Goal: Task Accomplishment & Management: Use online tool/utility

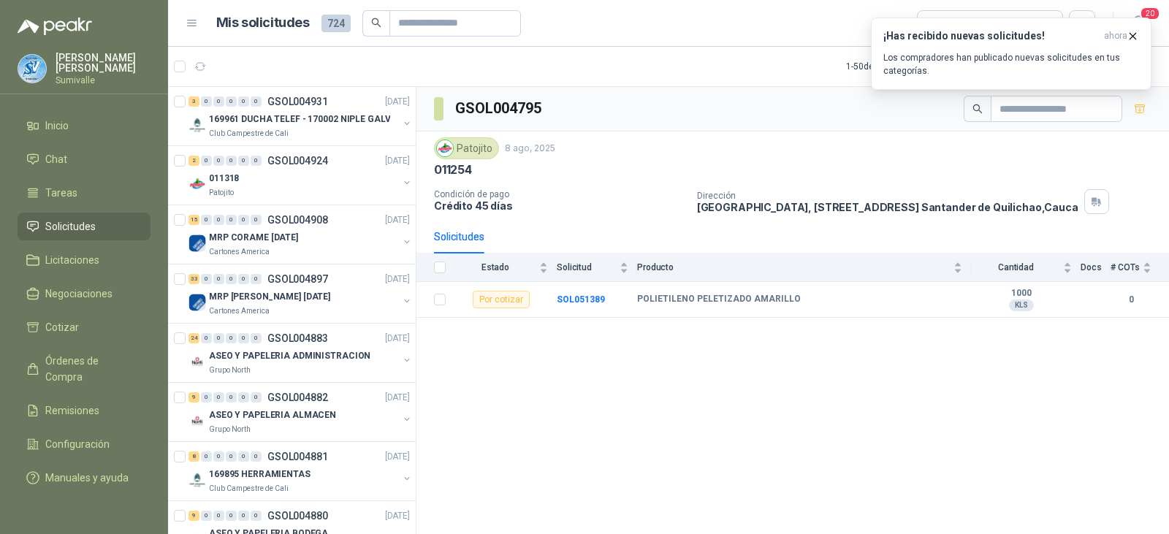
scroll to position [292, 0]
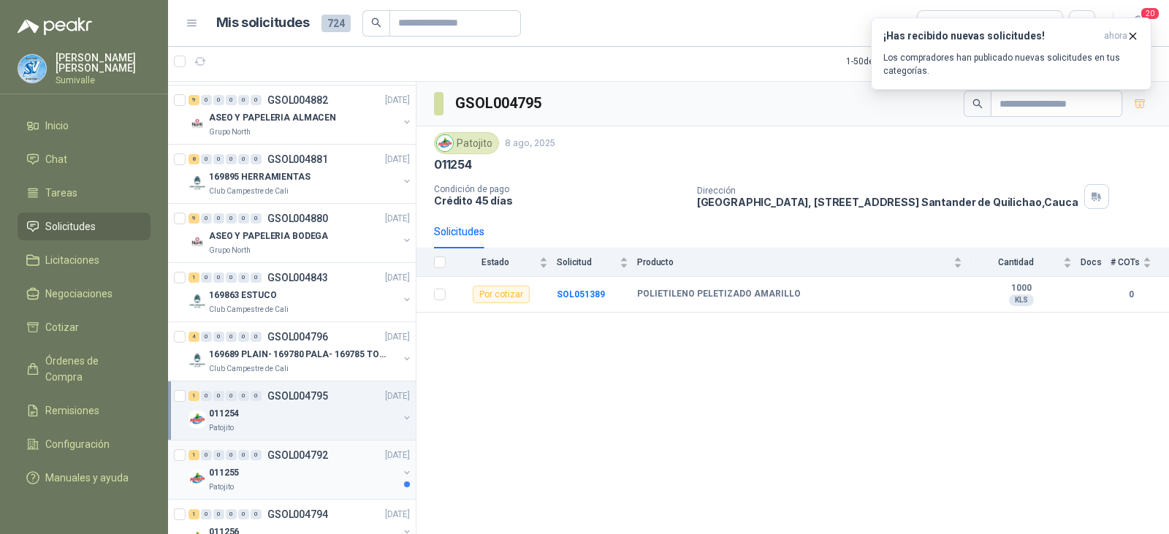
click at [267, 481] on div "011255" at bounding box center [303, 473] width 189 height 18
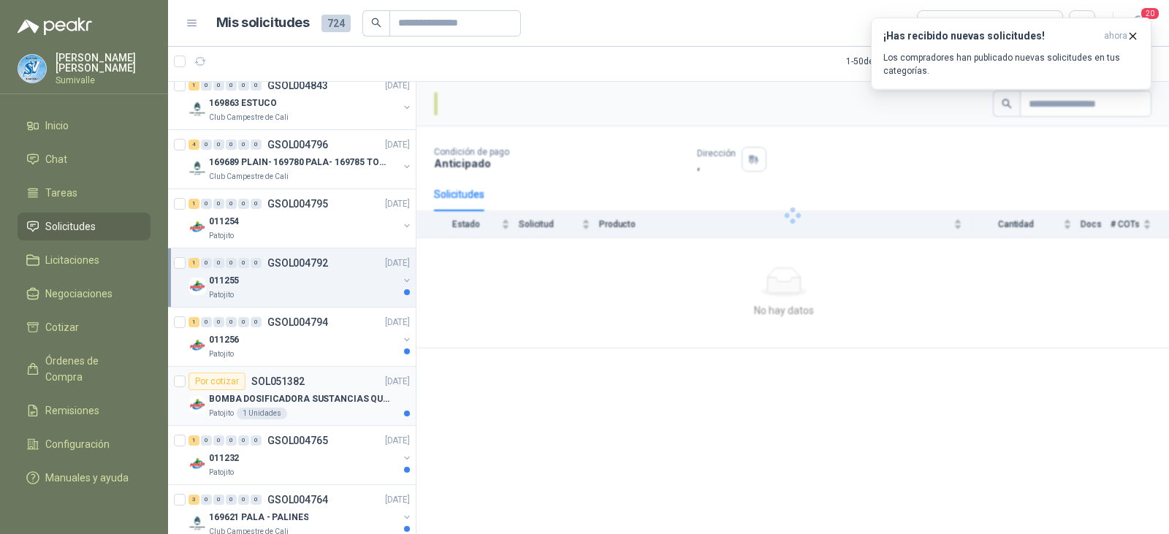
scroll to position [584, 0]
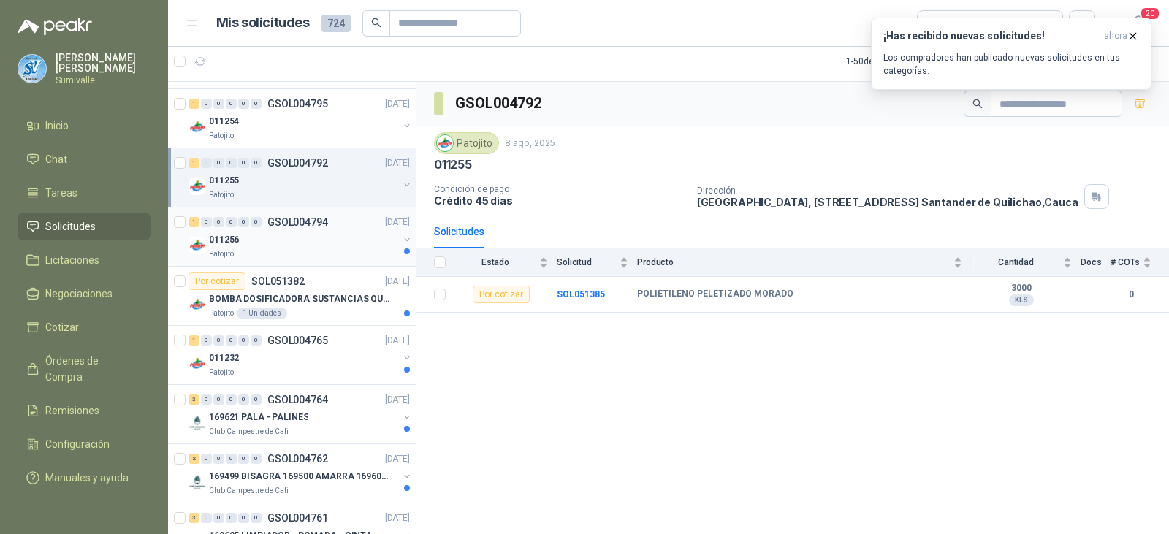
click at [330, 235] on div "011256" at bounding box center [303, 240] width 189 height 18
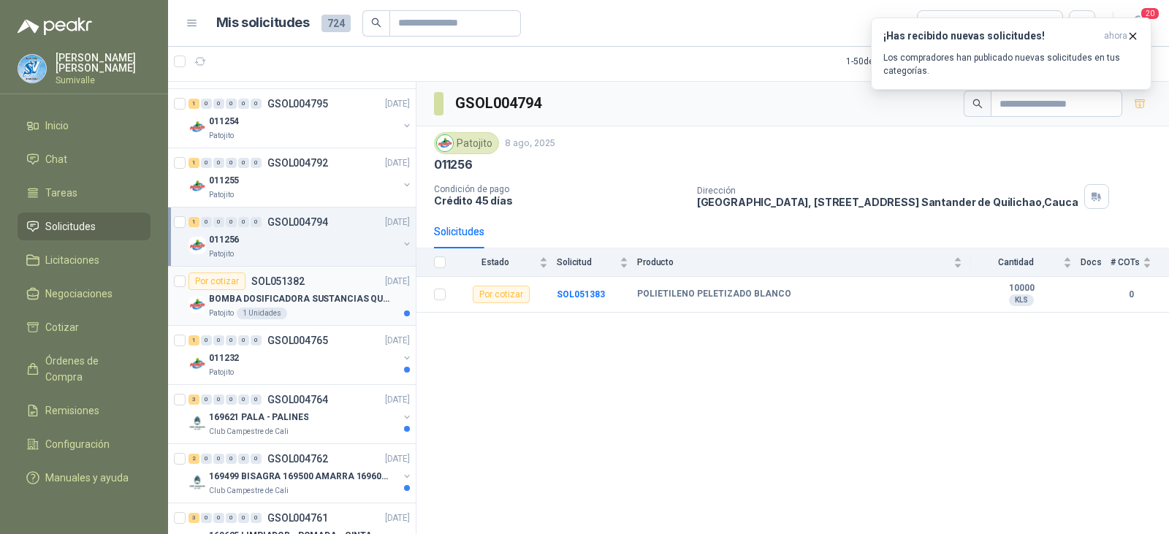
click at [312, 302] on p "BOMBA DOSIFICADORA SUSTANCIAS QUIMICAS" at bounding box center [300, 299] width 182 height 14
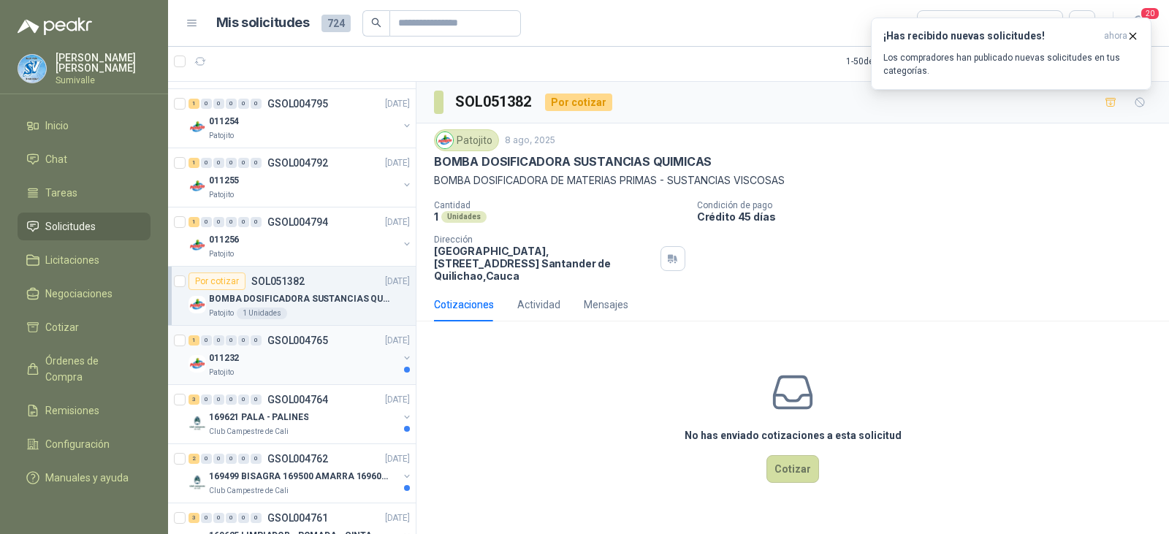
click at [303, 359] on div "011232" at bounding box center [303, 358] width 189 height 18
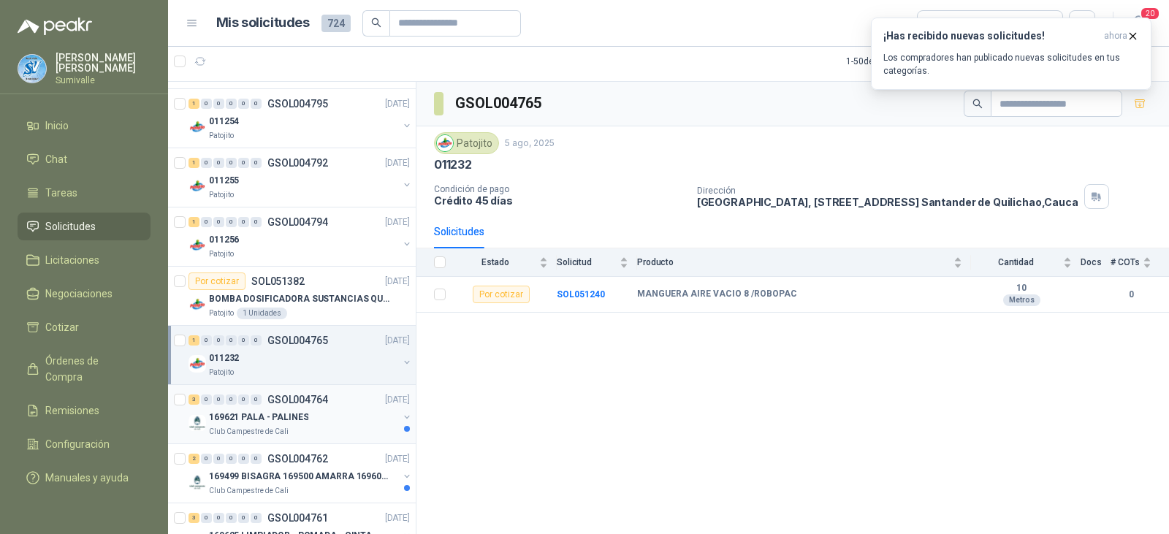
click at [288, 400] on p "GSOL004764" at bounding box center [297, 399] width 61 height 10
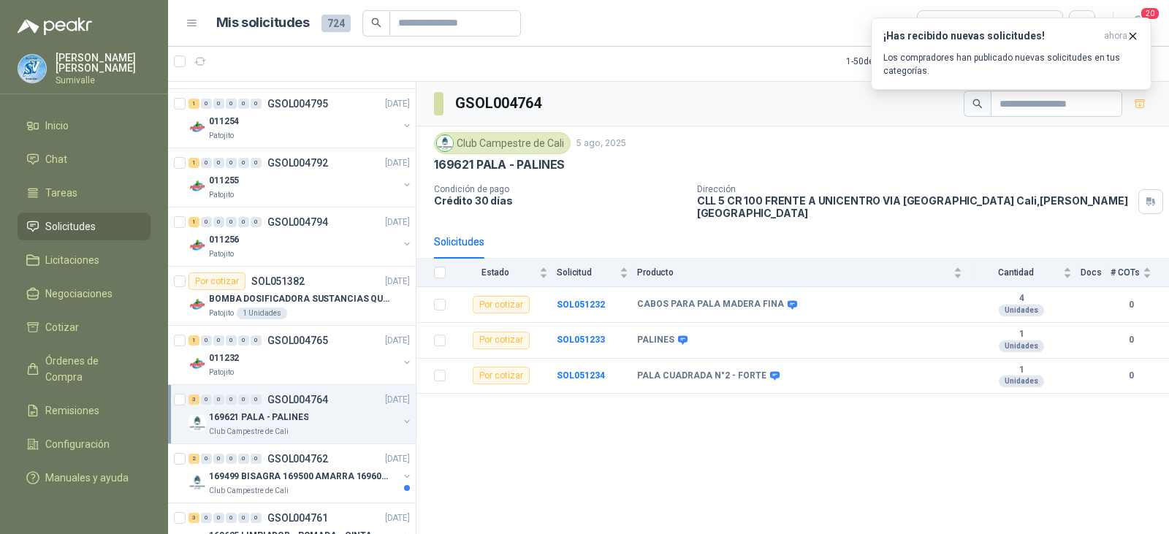
scroll to position [877, 0]
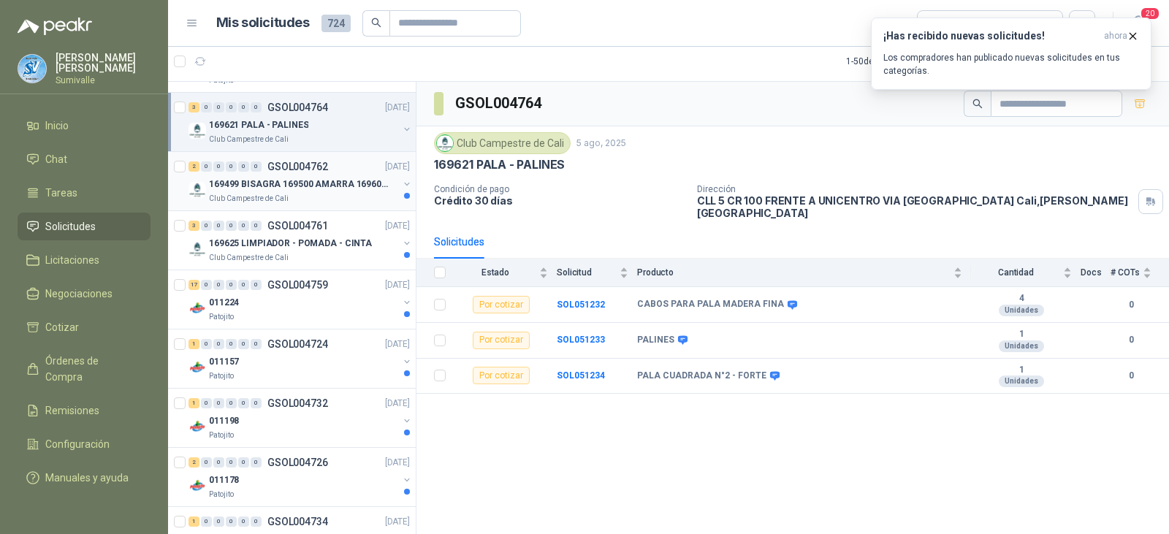
click at [306, 183] on p "169499 BISAGRA 169500 AMARRA 169601 BUJ 169617 CER" at bounding box center [300, 185] width 182 height 14
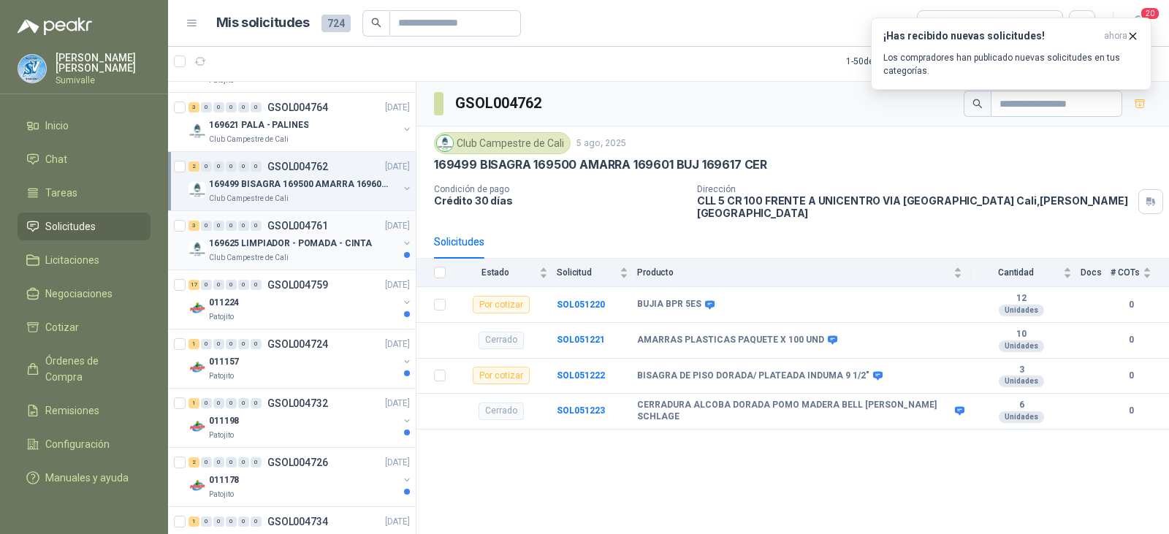
click at [327, 231] on p "GSOL004761" at bounding box center [297, 226] width 61 height 10
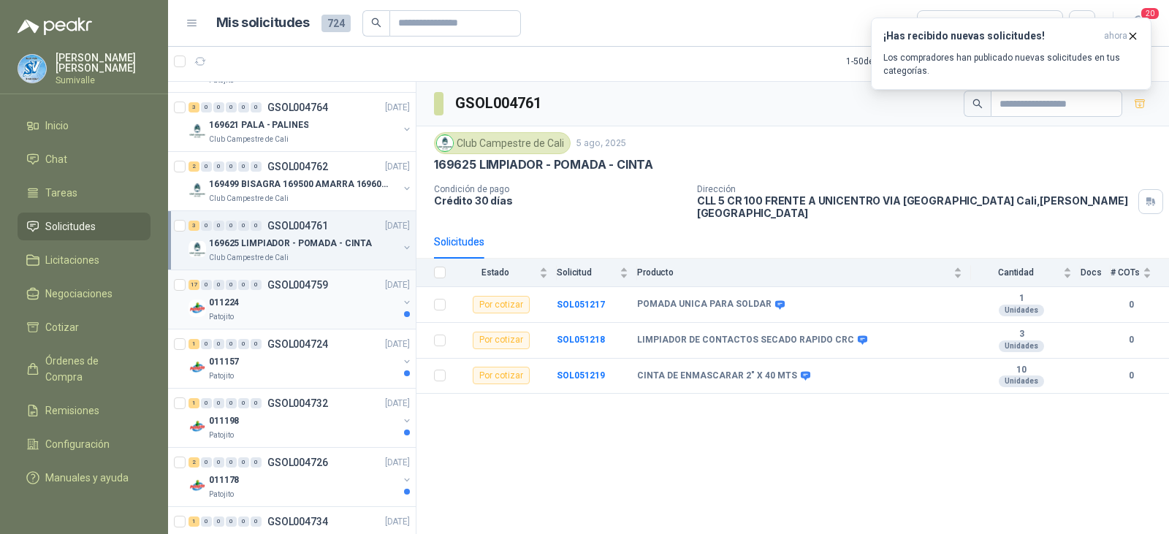
click at [310, 297] on div "011224" at bounding box center [303, 303] width 189 height 18
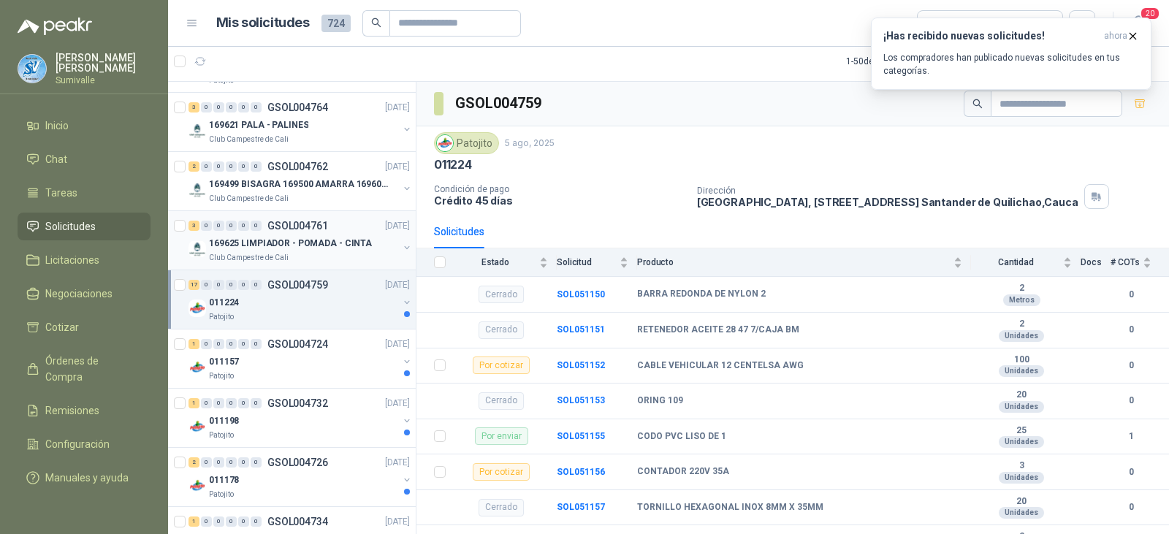
click at [306, 245] on p "169625 LIMPIADOR - POMADA - CINTA" at bounding box center [290, 244] width 163 height 14
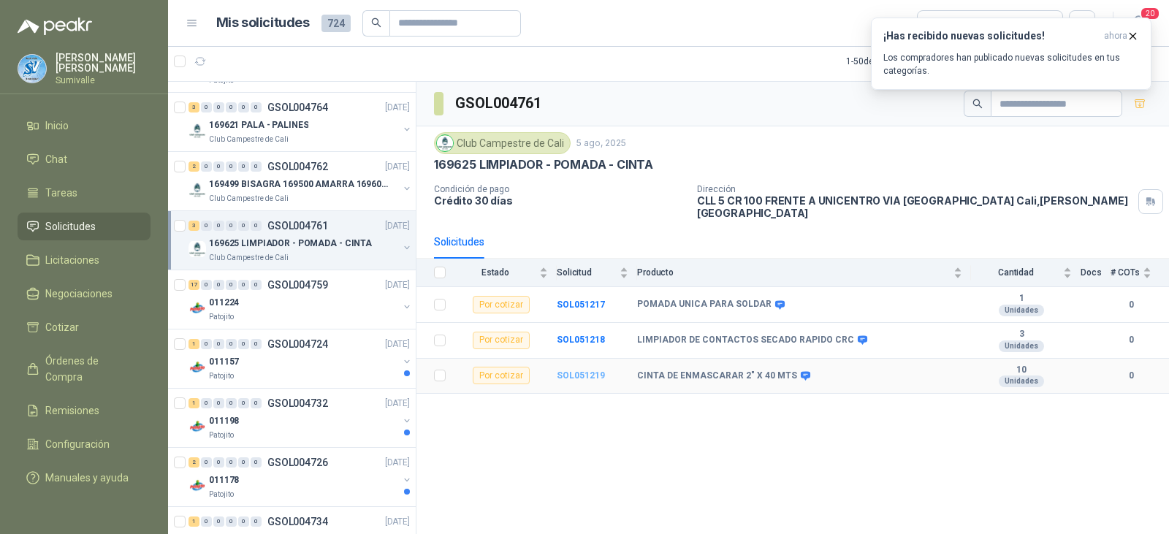
click at [576, 370] on b "SOL051219" at bounding box center [581, 375] width 48 height 10
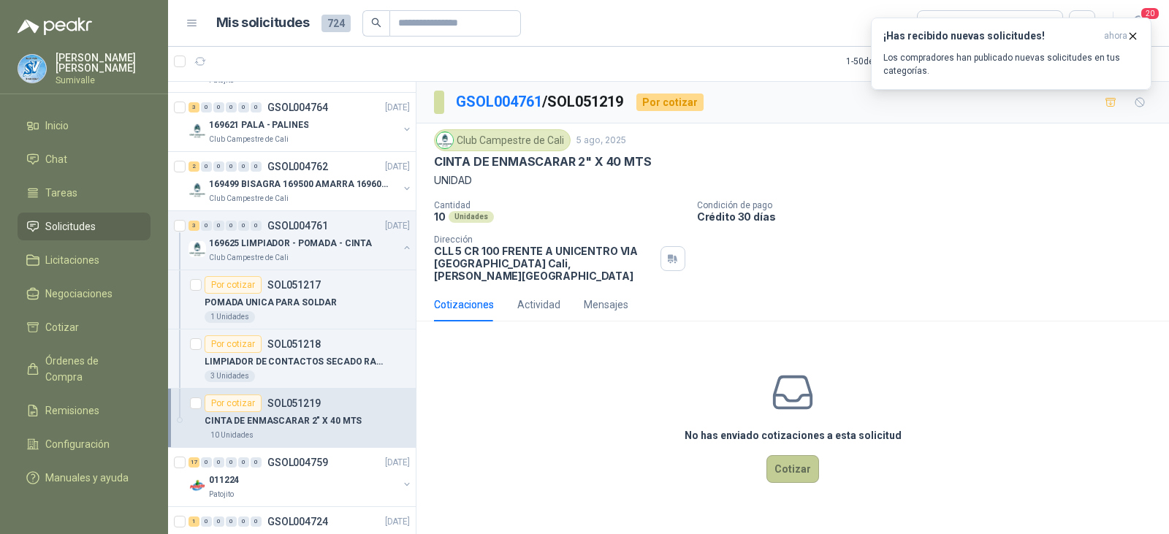
click at [790, 455] on button "Cotizar" at bounding box center [792, 469] width 53 height 28
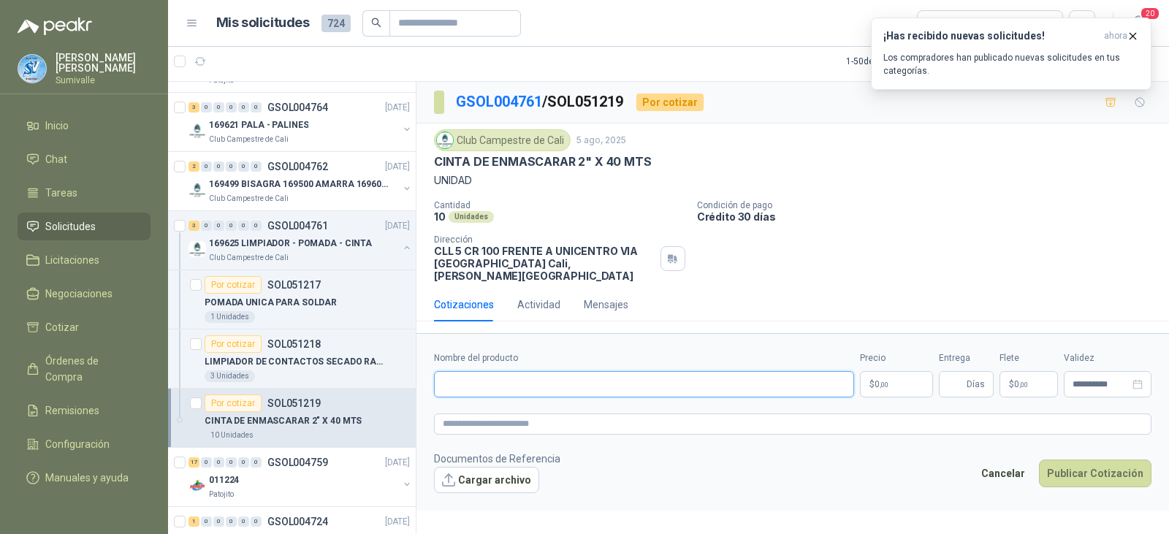
click at [568, 371] on input "Nombre del producto" at bounding box center [644, 384] width 420 height 26
paste input "**********"
type input "**********"
click at [920, 375] on p "$ 0 ,00" at bounding box center [896, 384] width 73 height 26
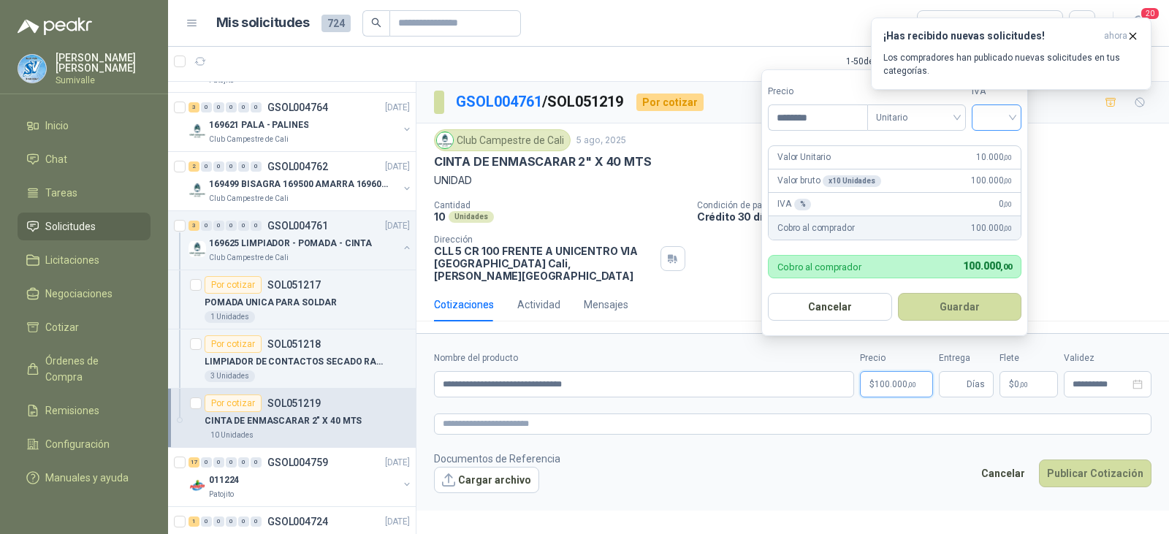
type input "********"
click at [994, 114] on input "search" at bounding box center [996, 116] width 32 height 22
click at [1001, 150] on div "19%" at bounding box center [999, 148] width 27 height 16
click at [980, 301] on button "Guardar" at bounding box center [962, 307] width 126 height 28
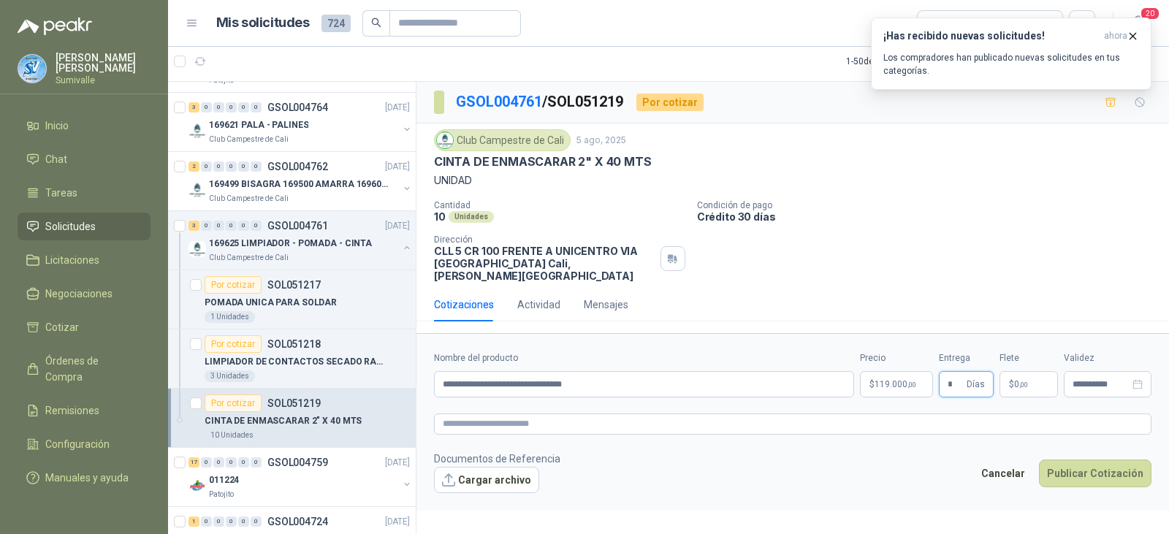
type input "*"
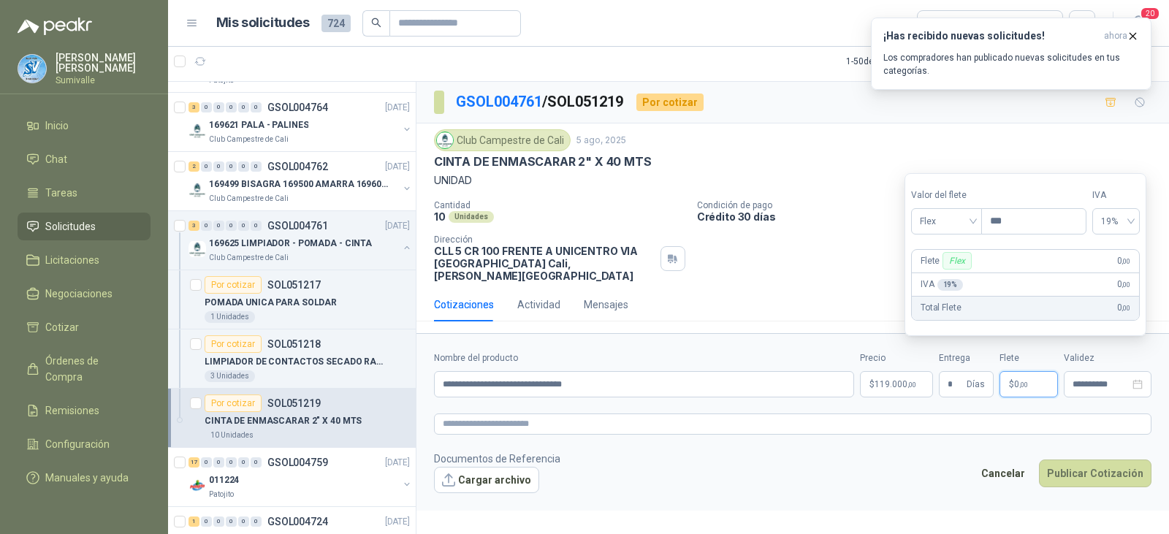
click at [1010, 380] on span "$" at bounding box center [1011, 384] width 5 height 9
click at [966, 224] on span "Flex" at bounding box center [946, 221] width 53 height 22
click at [943, 271] on div "Incluido" at bounding box center [948, 275] width 50 height 16
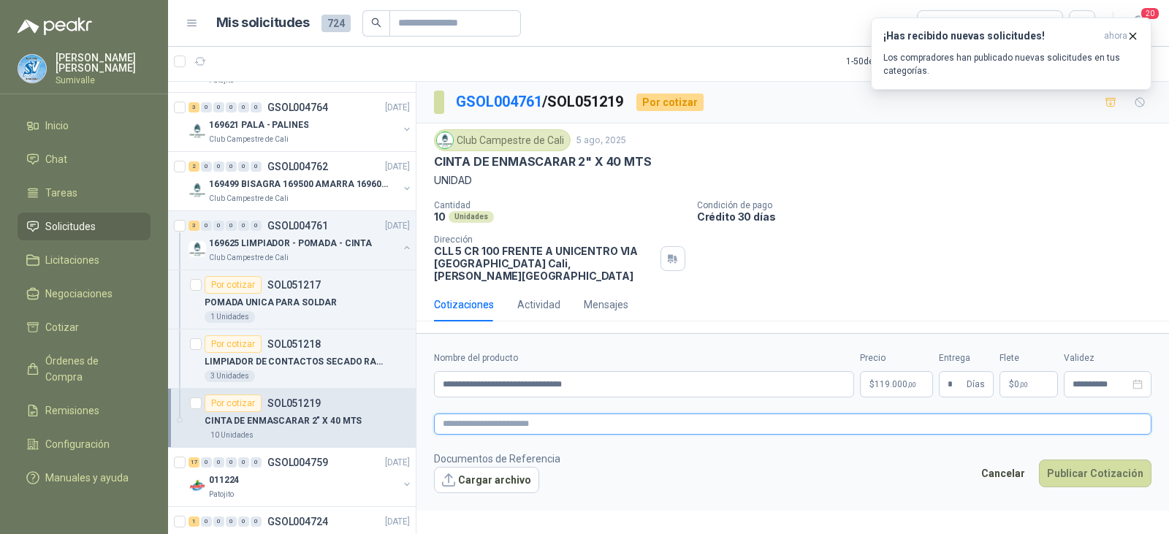
click at [1063, 416] on textarea at bounding box center [792, 423] width 717 height 21
click at [1091, 459] on button "Publicar Cotización" at bounding box center [1095, 473] width 112 height 28
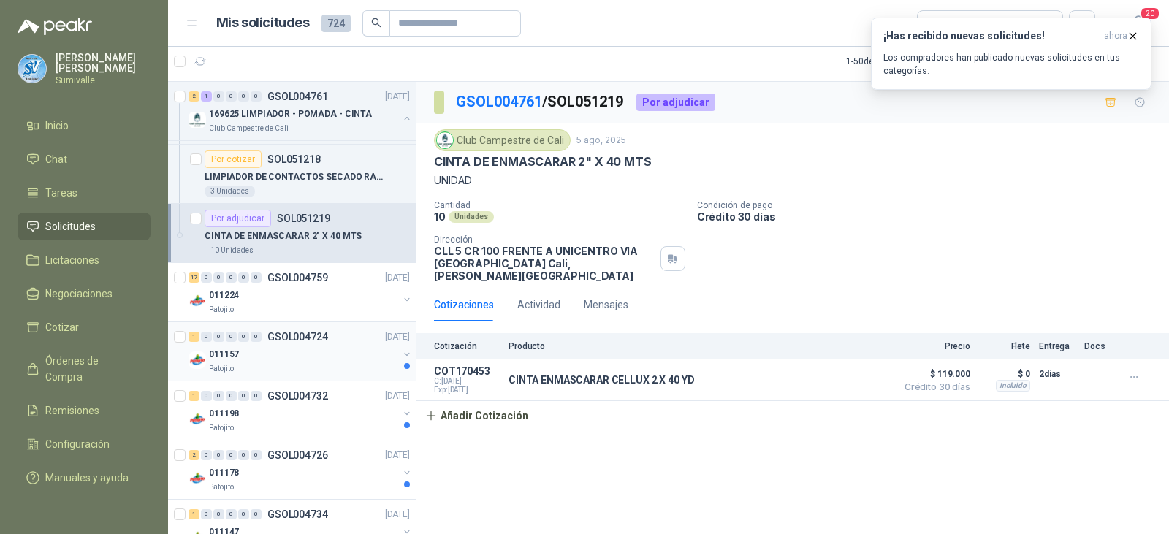
scroll to position [1096, 0]
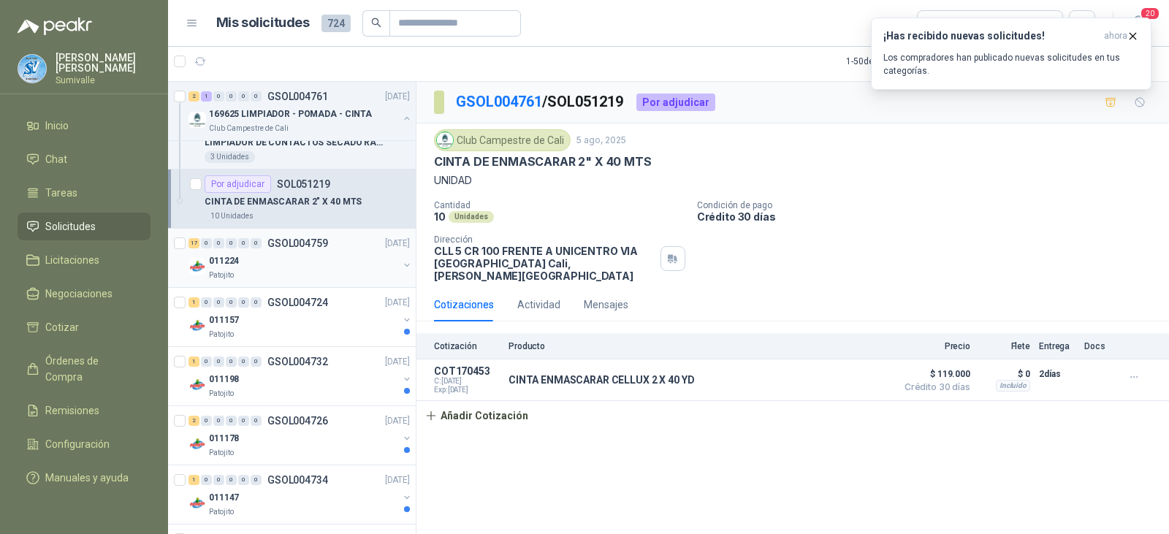
click at [284, 262] on div "011224" at bounding box center [303, 261] width 189 height 18
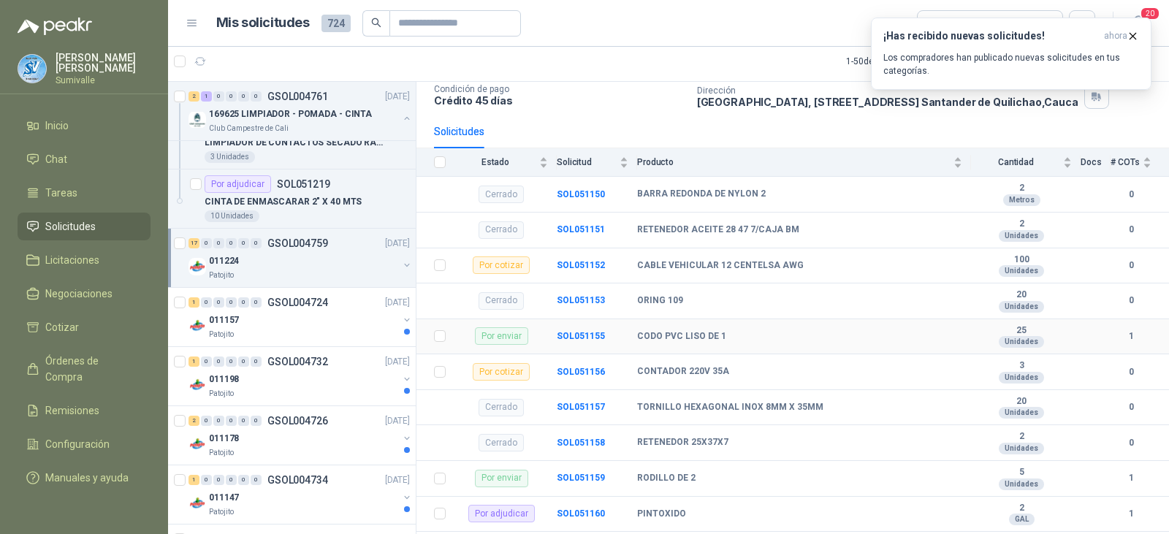
scroll to position [146, 0]
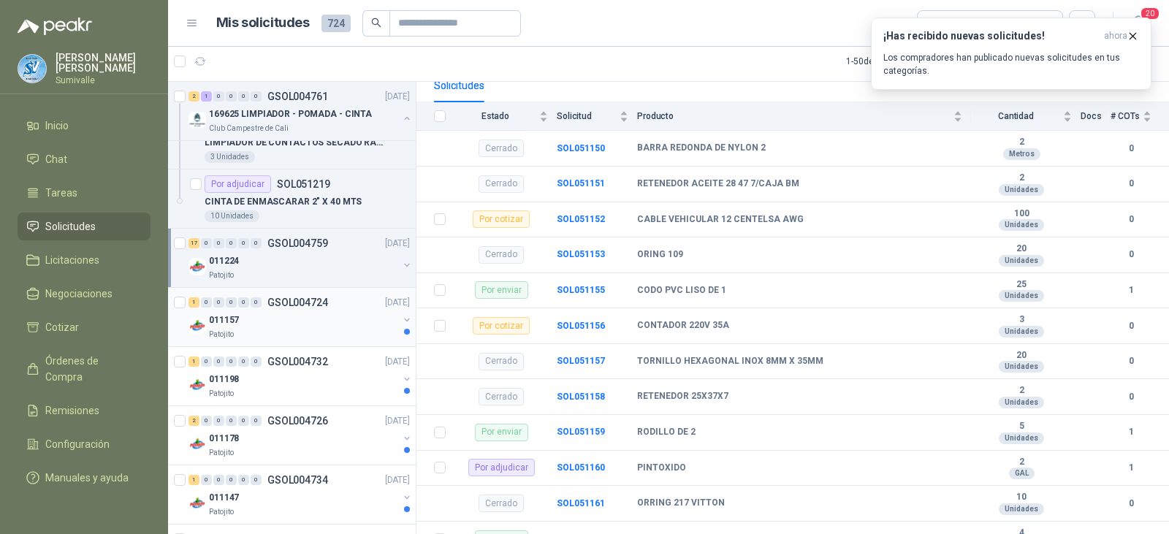
click at [272, 318] on div "011157" at bounding box center [303, 320] width 189 height 18
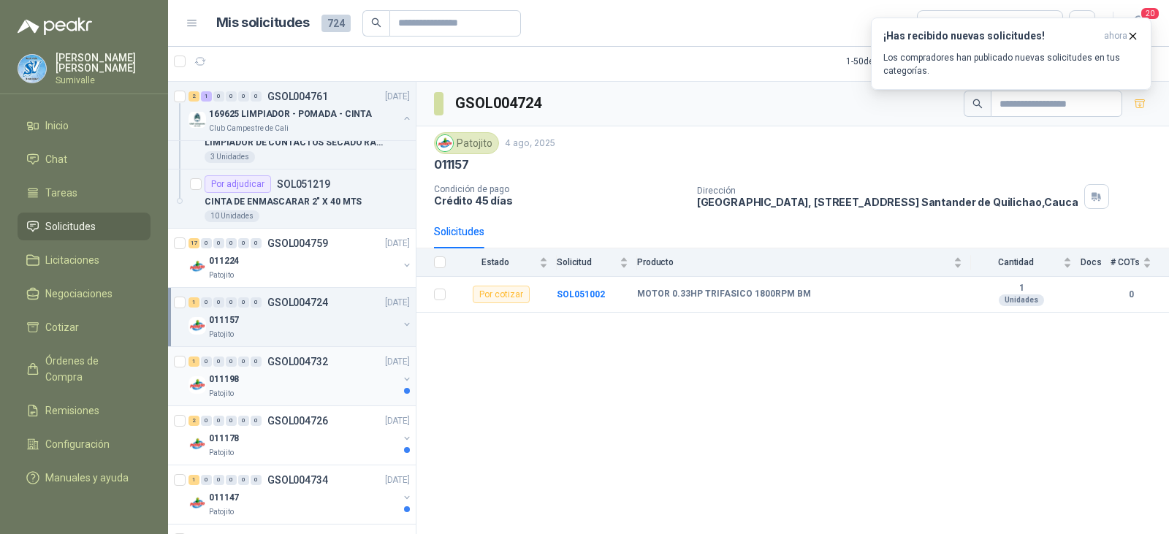
click at [278, 384] on div "011198" at bounding box center [303, 379] width 189 height 18
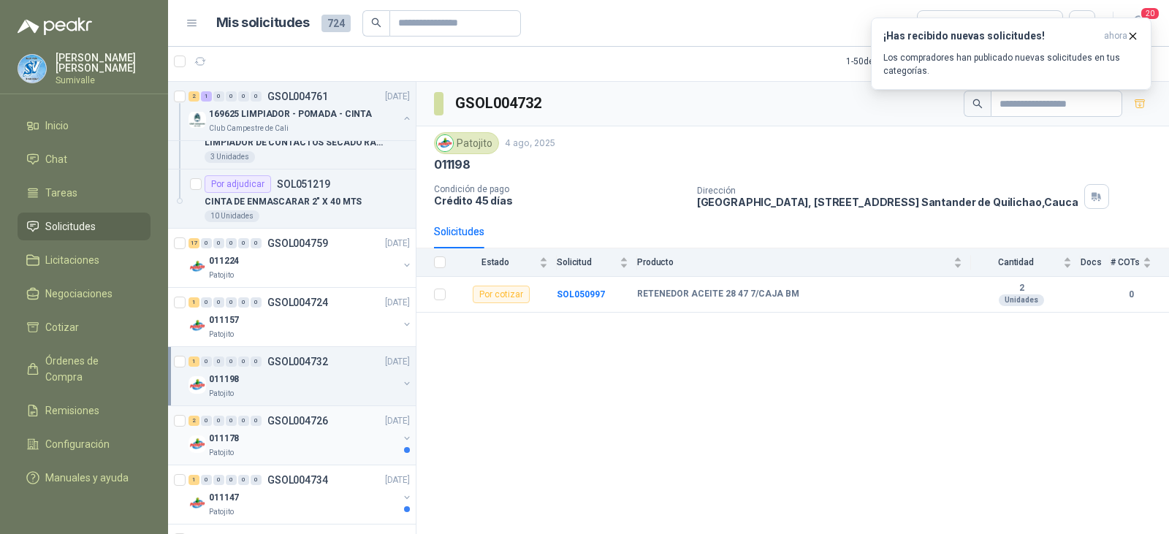
click at [299, 430] on div "011178" at bounding box center [303, 439] width 189 height 18
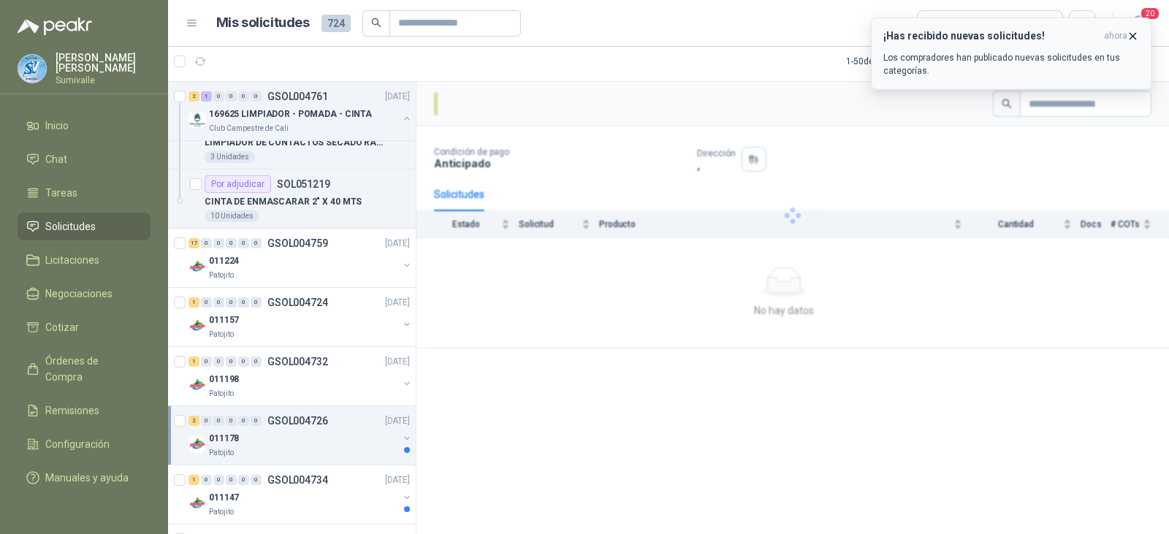
click at [1134, 35] on icon "button" at bounding box center [1133, 36] width 6 height 6
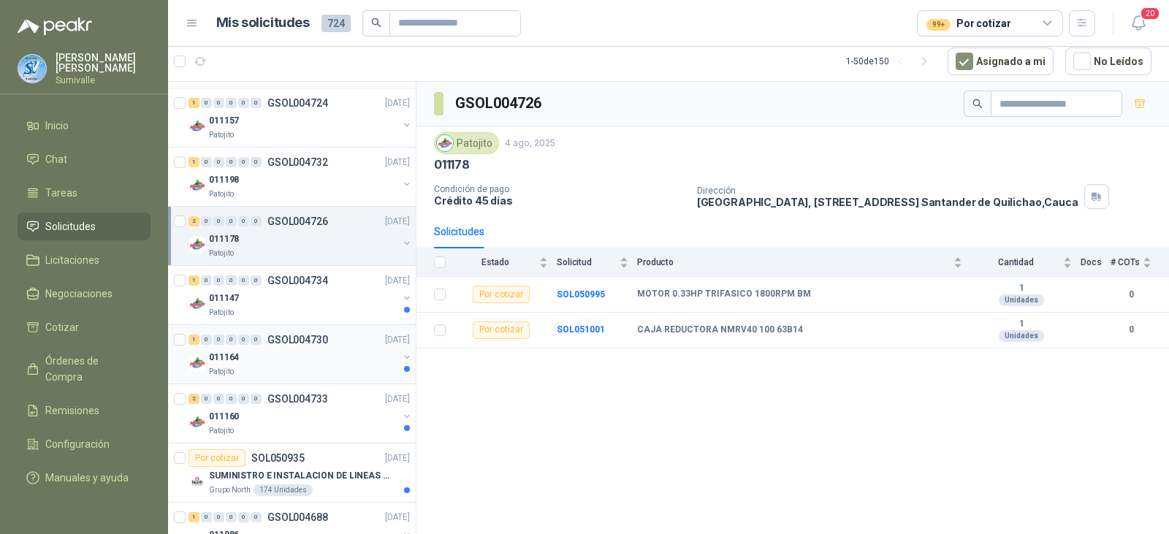
scroll to position [1315, 0]
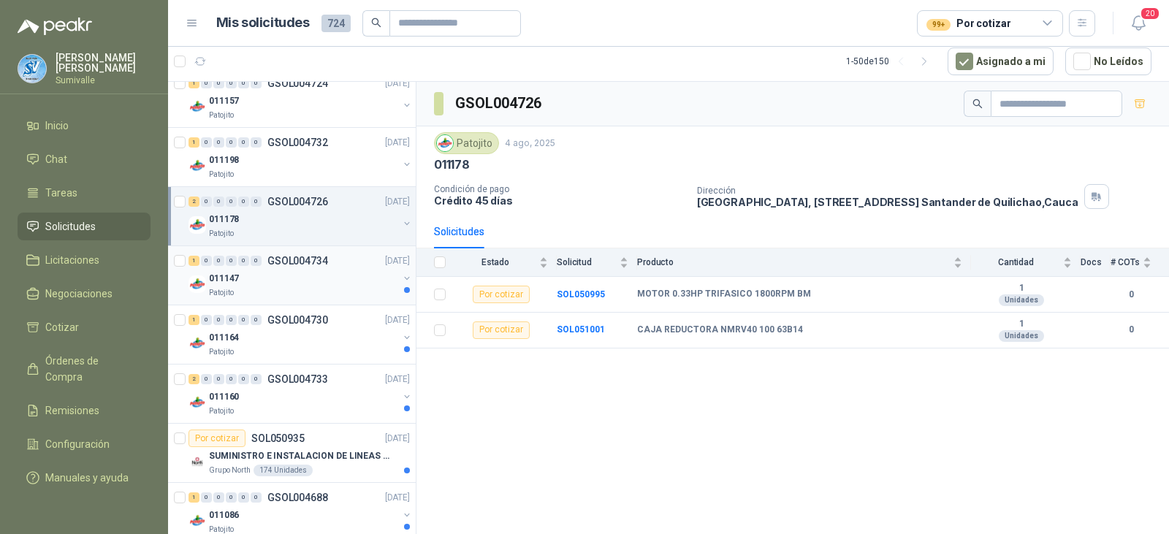
click at [281, 269] on div "1 0 0 0 0 0 GSOL004734 [DATE]" at bounding box center [300, 261] width 224 height 18
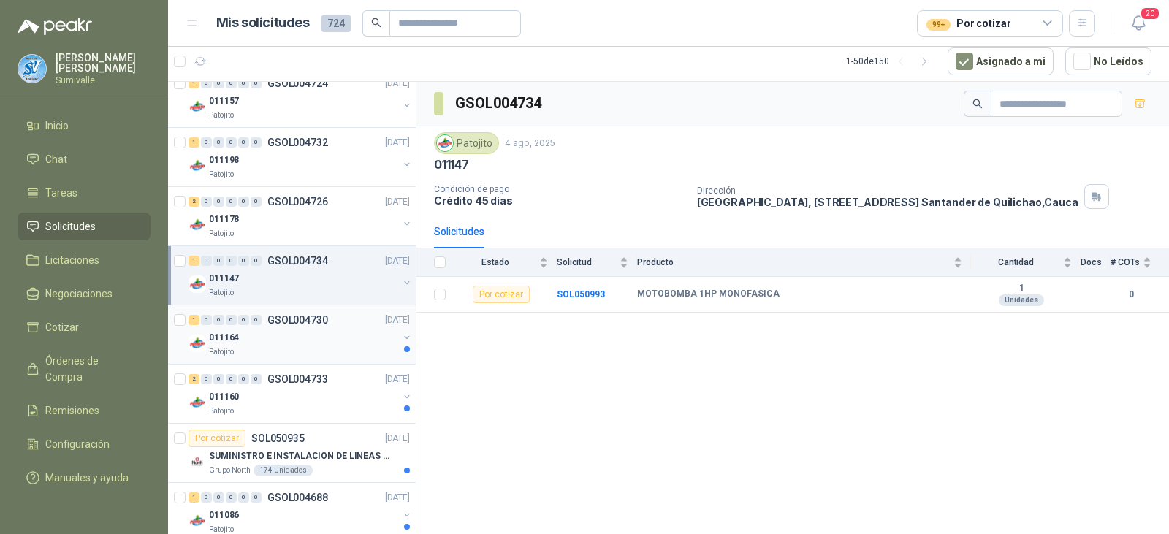
click at [273, 337] on div "011164" at bounding box center [303, 338] width 189 height 18
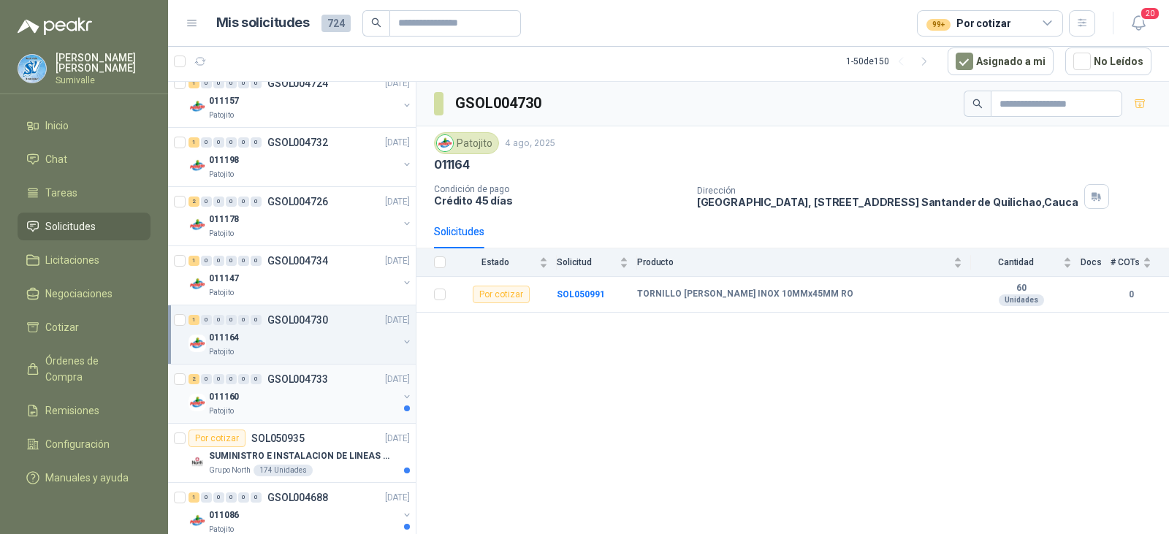
click at [270, 389] on div "011160" at bounding box center [303, 397] width 189 height 18
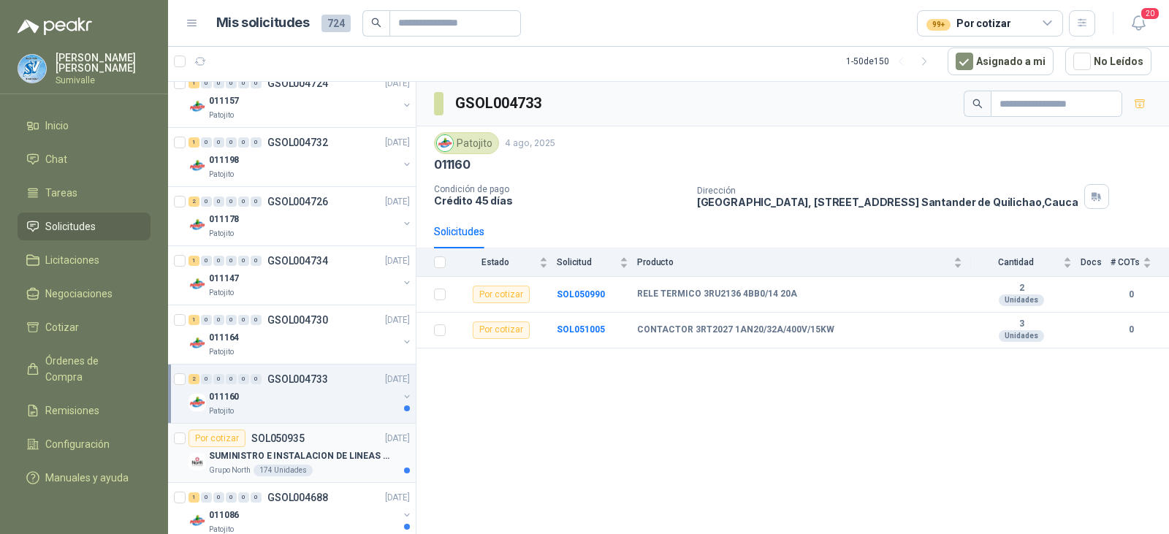
click at [313, 451] on p "SUMINISTRO E INSTALACION DE LINEAS DE VIDA" at bounding box center [300, 456] width 182 height 14
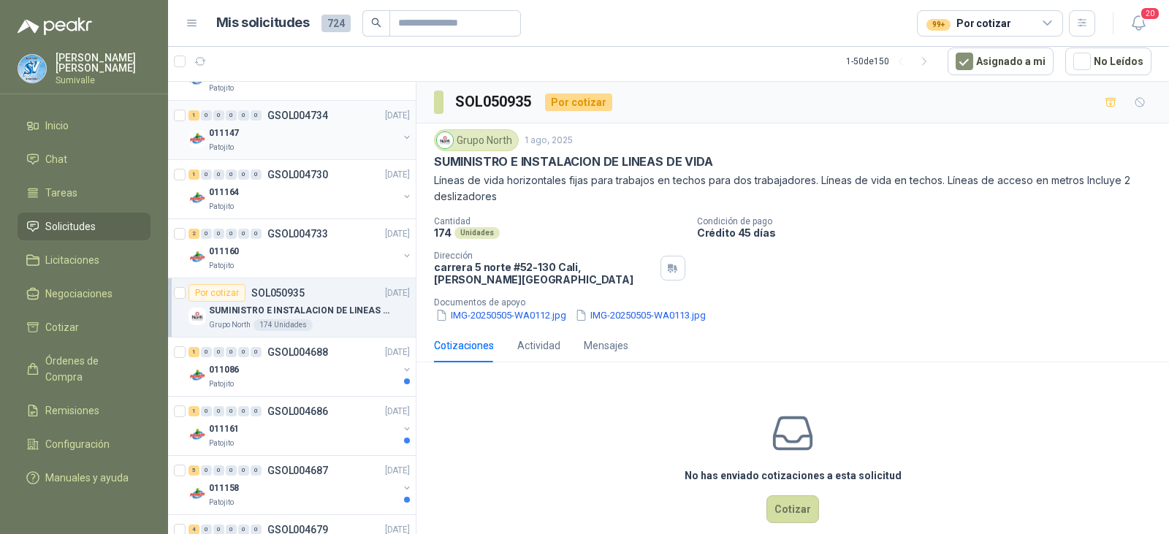
scroll to position [1461, 0]
click at [293, 381] on div "Patojito" at bounding box center [303, 384] width 189 height 12
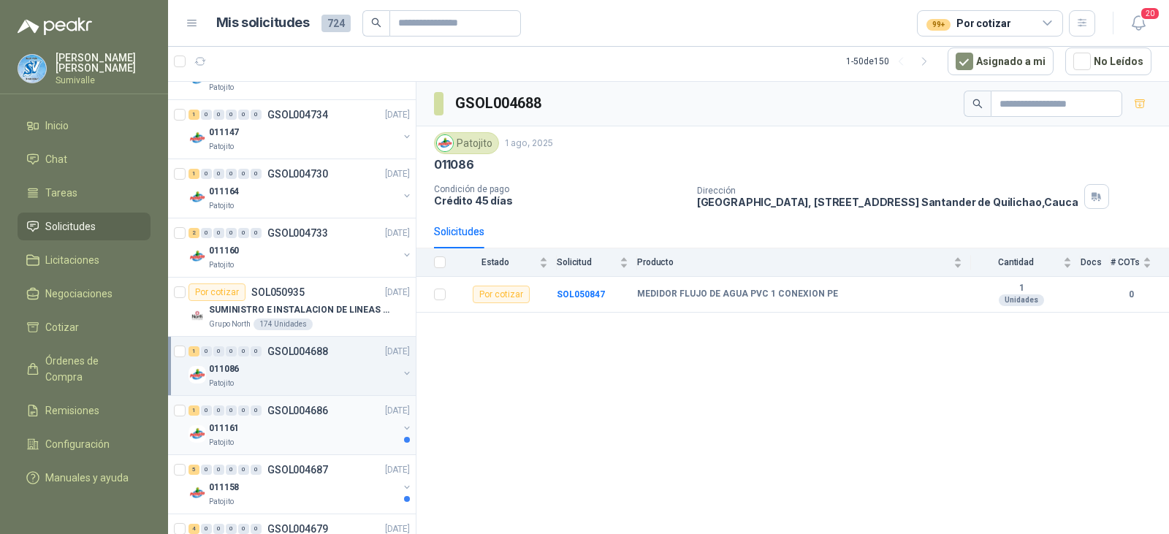
click at [297, 424] on div "011161" at bounding box center [303, 428] width 189 height 18
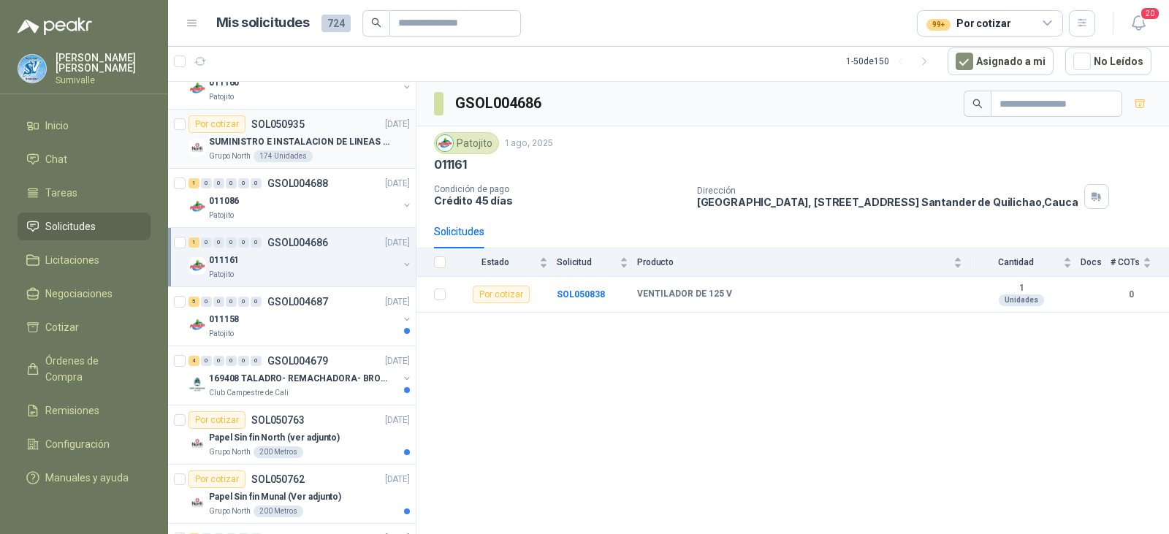
scroll to position [1680, 0]
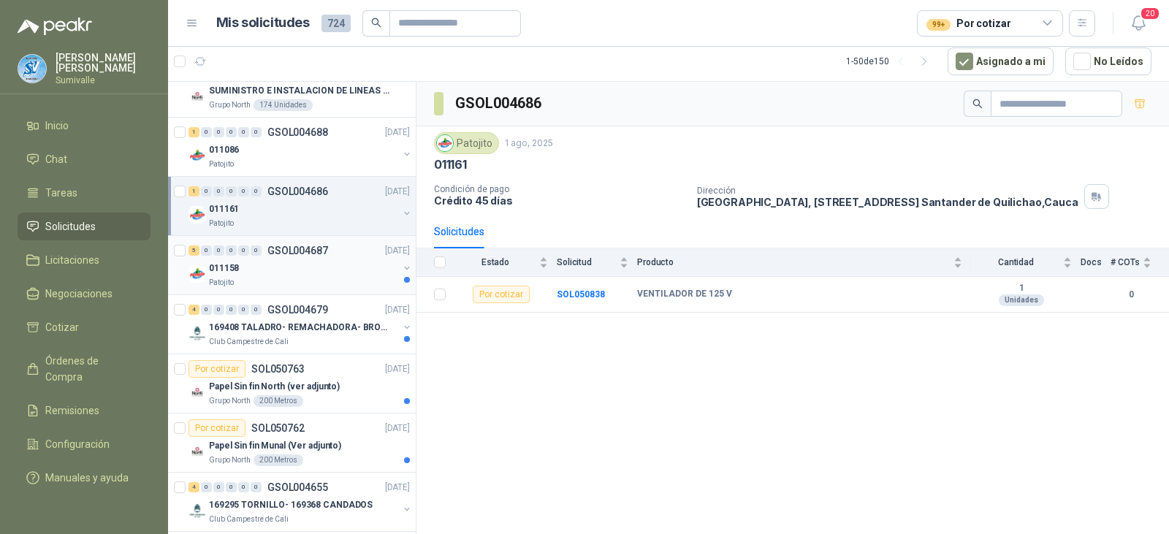
click at [302, 263] on div "011158" at bounding box center [303, 268] width 189 height 18
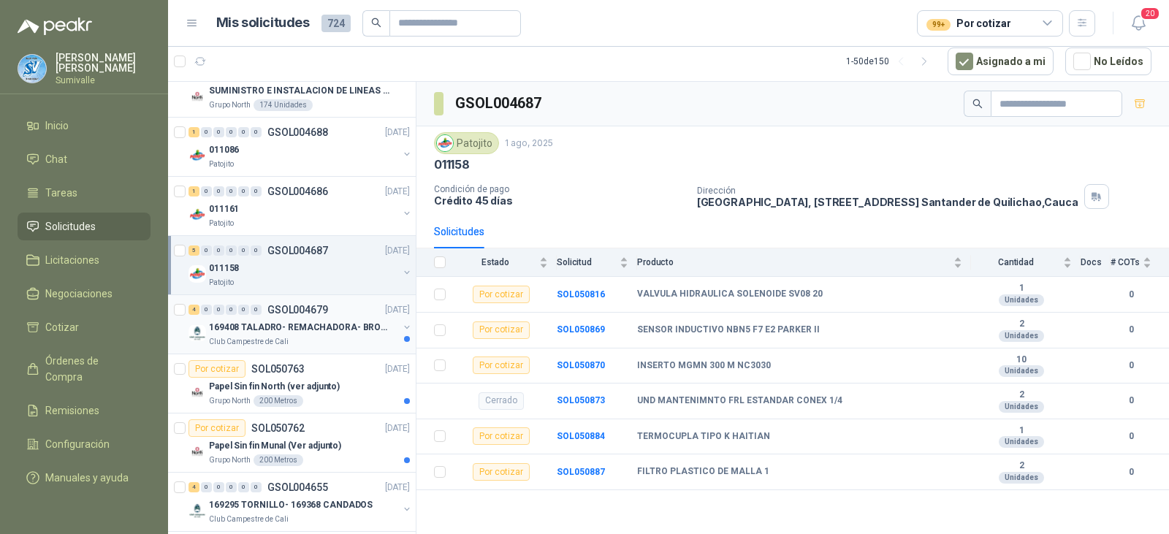
click at [299, 334] on p "169408 TALADRO- REMACHADORA- BROCAS" at bounding box center [300, 328] width 182 height 14
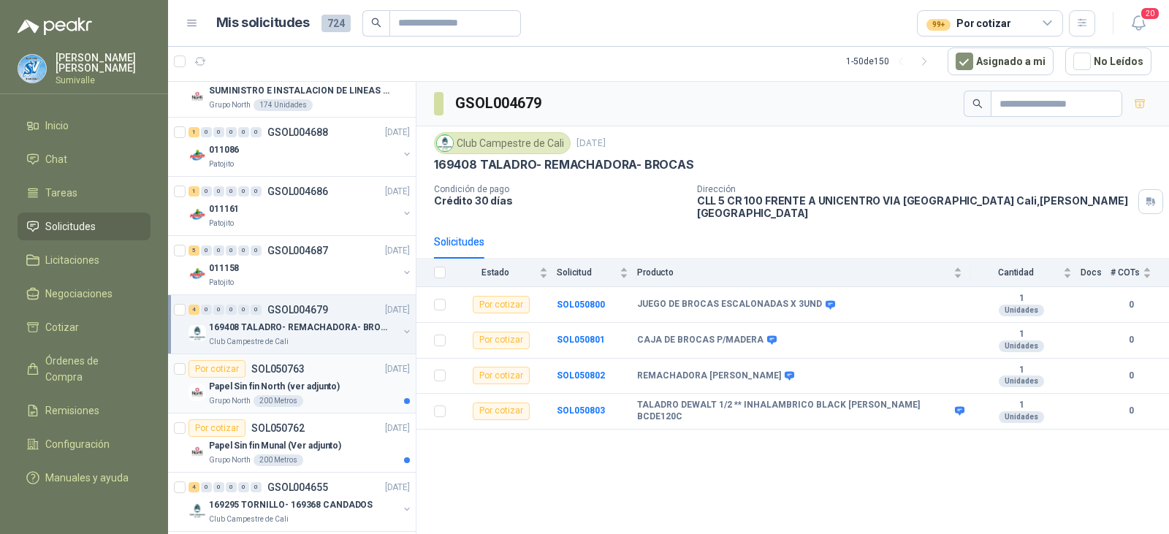
click at [315, 394] on div "Papel Sin fin North (ver adjunto)" at bounding box center [309, 387] width 201 height 18
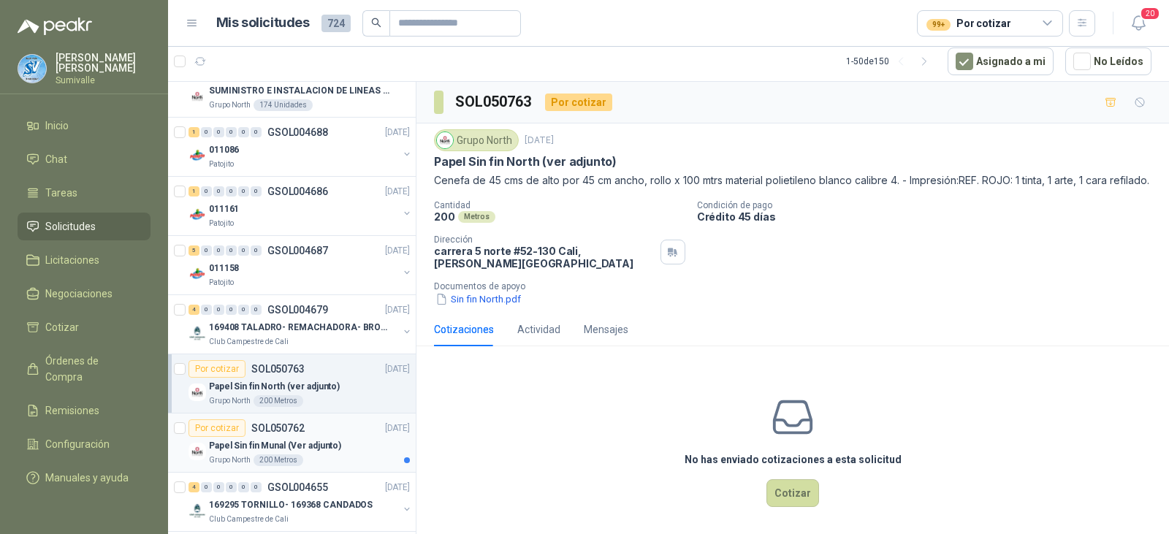
click at [338, 434] on div "Por cotizar SOL050762 [DATE]" at bounding box center [298, 428] width 221 height 18
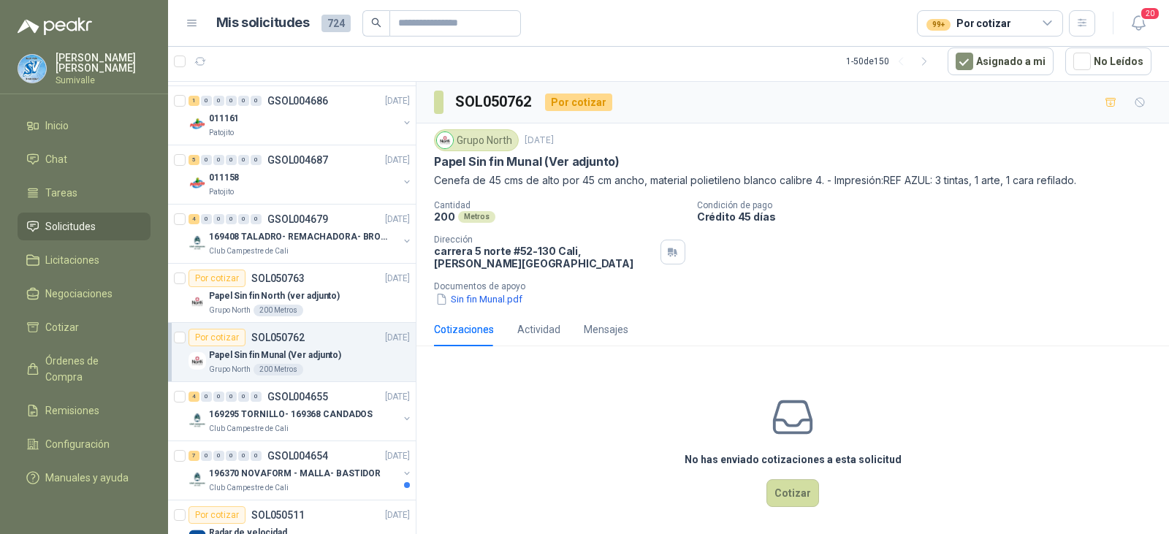
scroll to position [1826, 0]
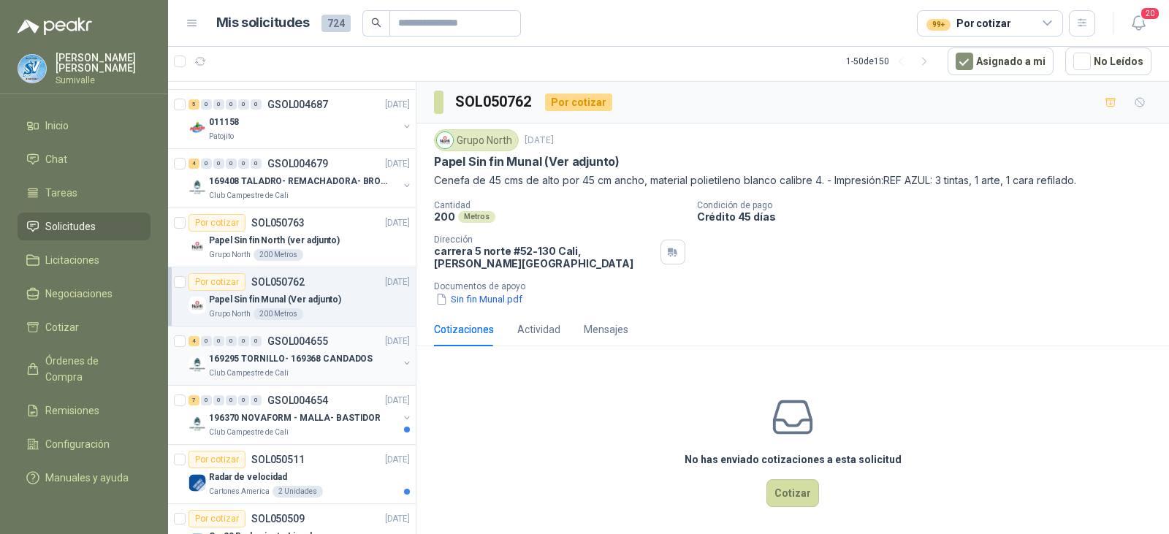
click at [337, 348] on div "4 0 0 0 0 0 GSOL004655 [DATE]" at bounding box center [300, 341] width 224 height 18
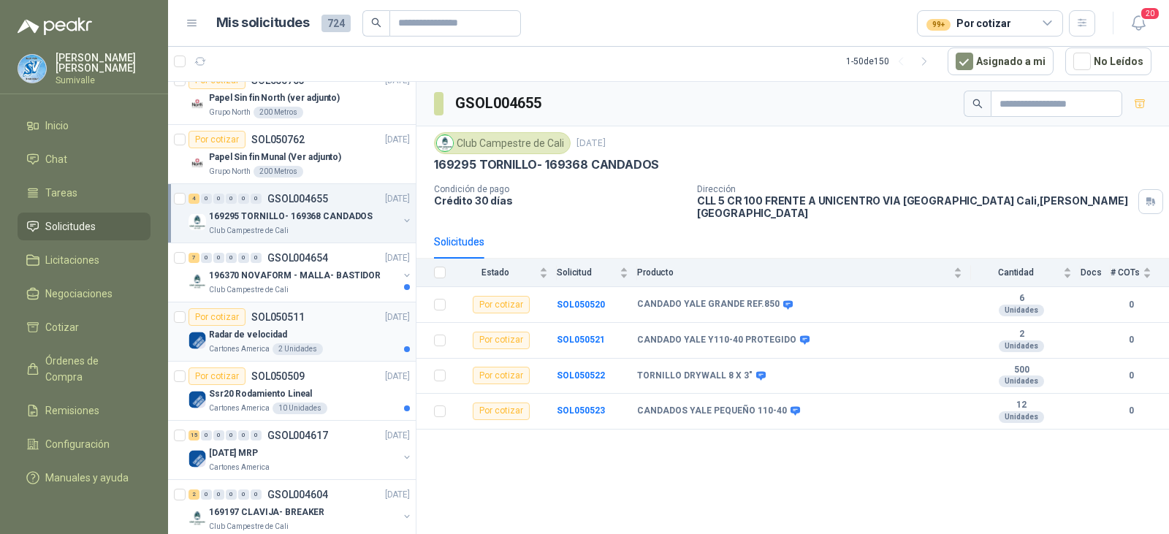
scroll to position [1972, 0]
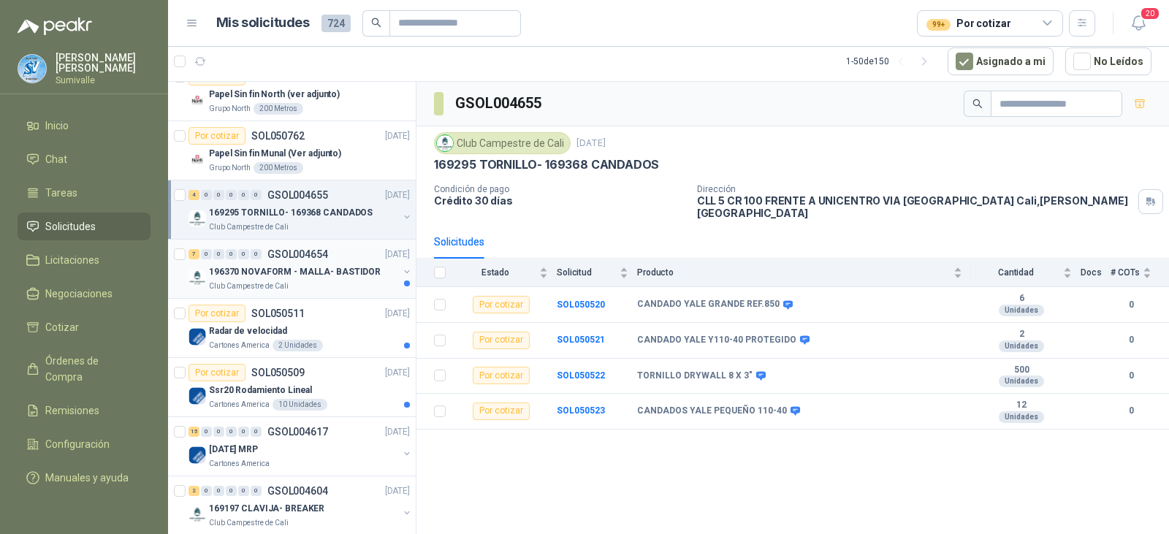
click at [353, 282] on div "Club Campestre de Cali" at bounding box center [303, 287] width 189 height 12
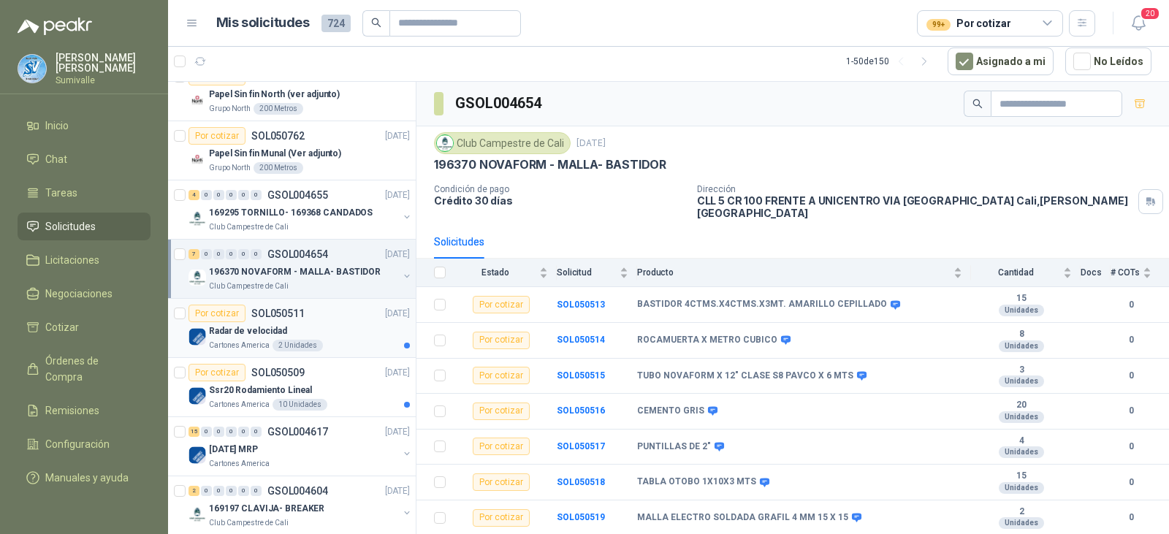
click at [350, 332] on div "Radar de velocidad" at bounding box center [309, 331] width 201 height 18
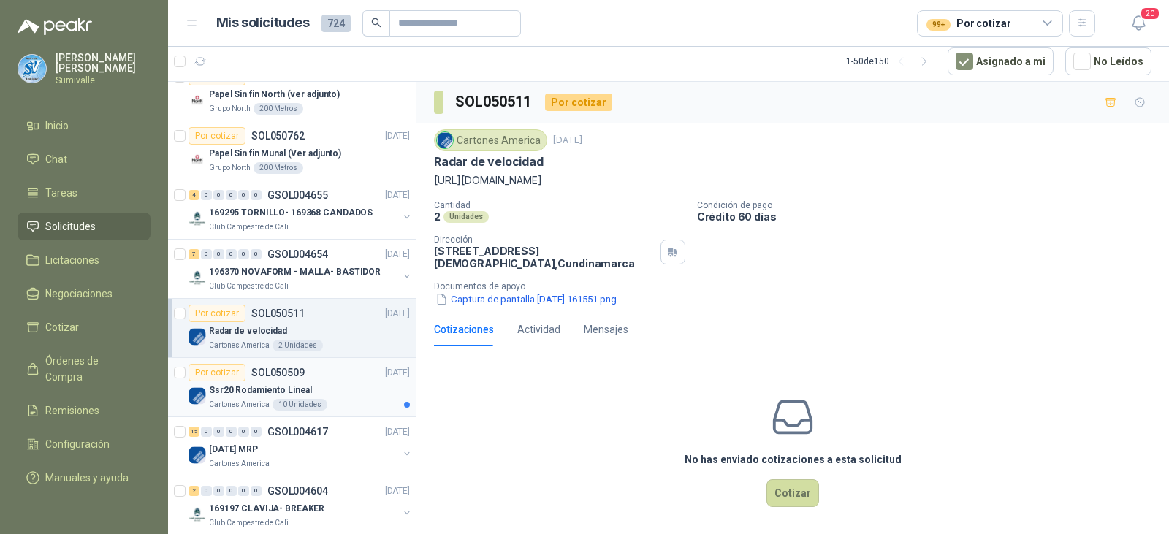
click at [340, 381] on div "Ssr20 Rodamiento Lineal" at bounding box center [309, 390] width 201 height 18
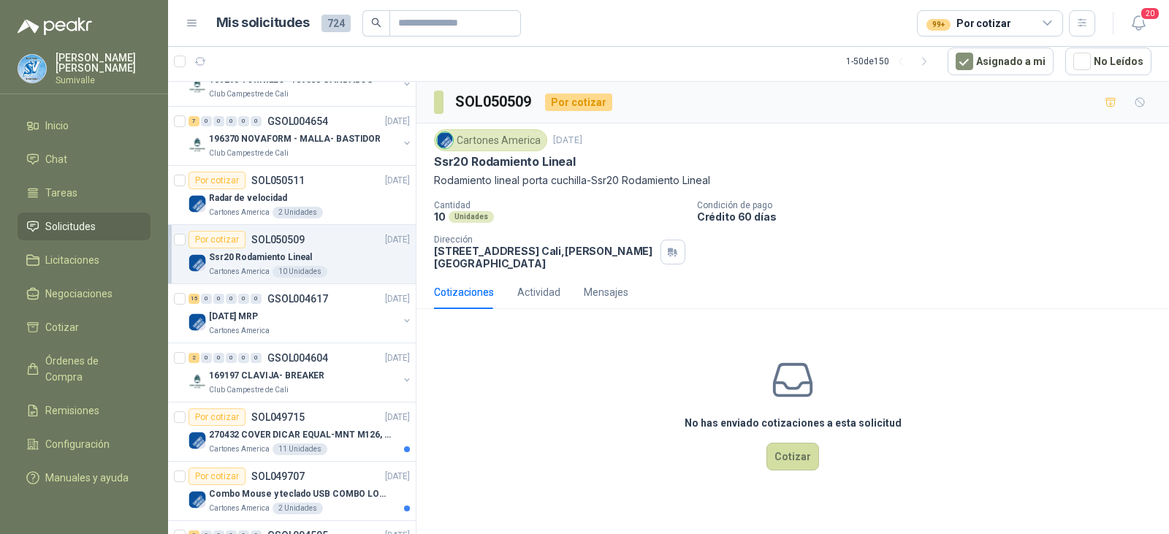
scroll to position [2118, 0]
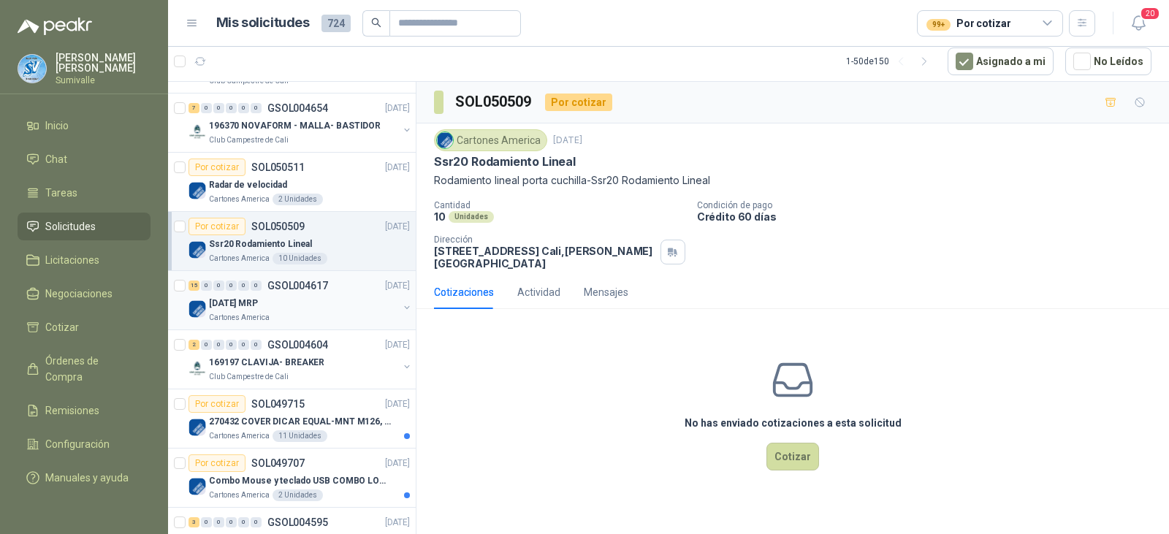
click at [337, 327] on div "15 0 0 0 0 0 GSOL004617 [DATE] [DATE] MRP Cartones America" at bounding box center [292, 300] width 248 height 59
click at [332, 321] on div "Cartones America" at bounding box center [303, 318] width 189 height 12
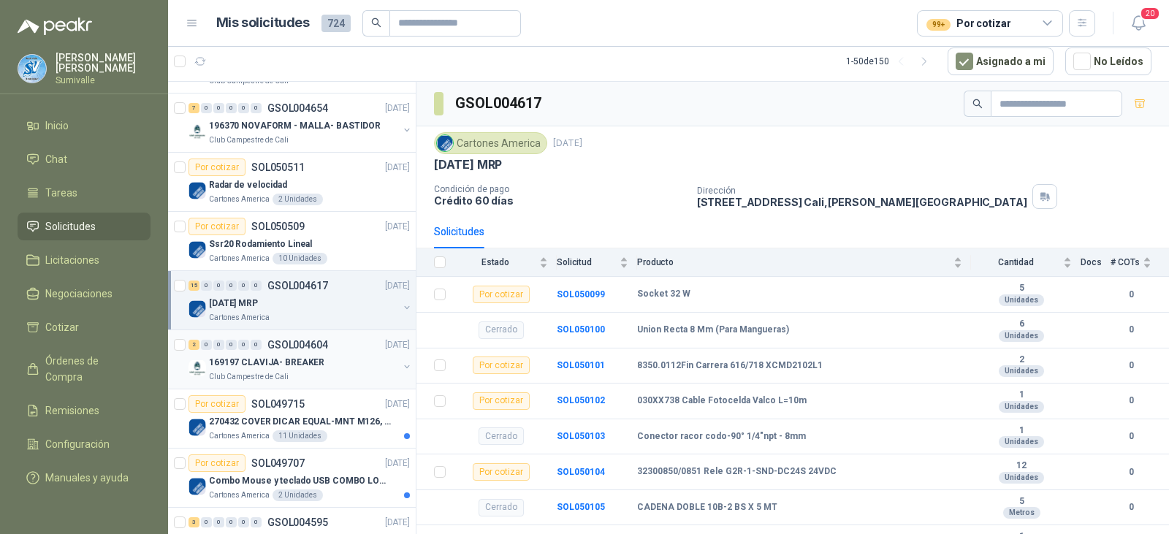
click at [338, 362] on div "169197 CLAVIJA- BREAKER" at bounding box center [303, 363] width 189 height 18
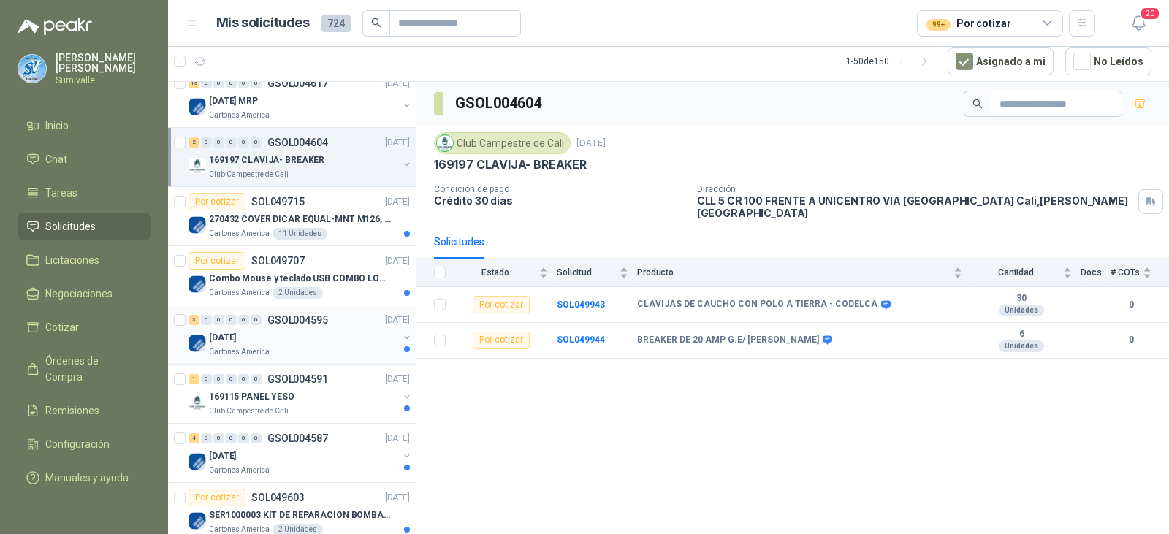
scroll to position [2338, 0]
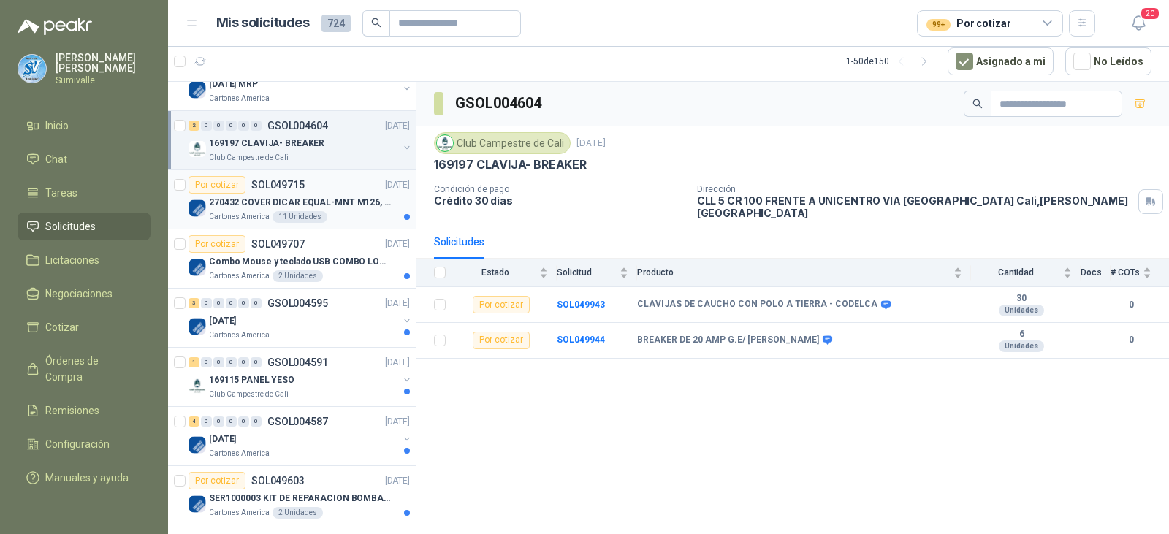
click at [322, 211] on div "Cartones America 11 Unidades" at bounding box center [309, 217] width 201 height 12
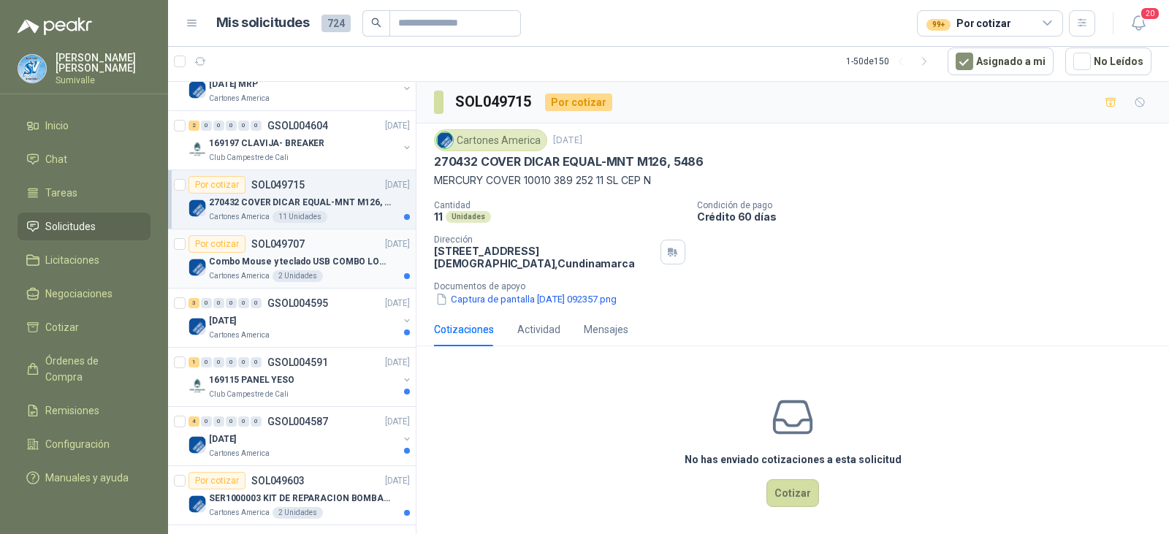
click at [333, 262] on p "Combo Mouse y teclado USB COMBO LOGITECH MK120 TECLADO Y MOUSE ALAMBRICO PLUG-A…" at bounding box center [300, 262] width 182 height 14
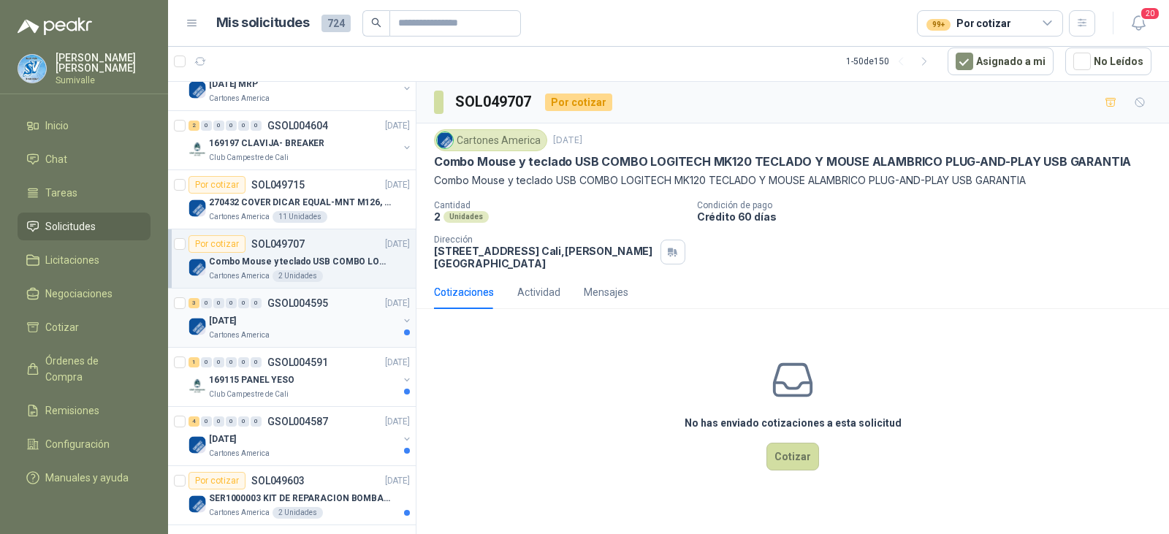
click at [345, 315] on div "[DATE]" at bounding box center [303, 321] width 189 height 18
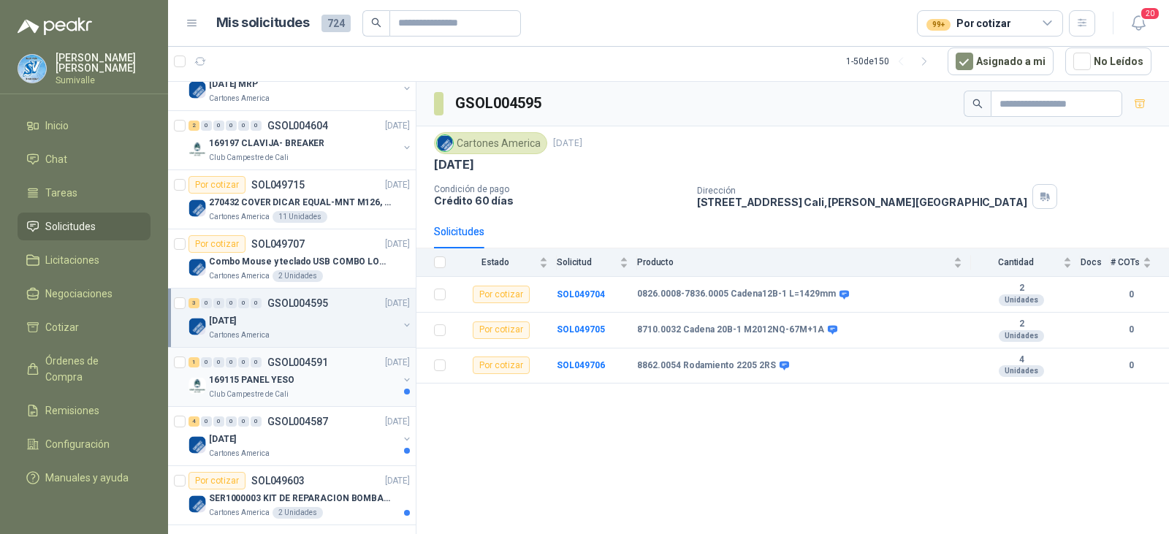
click at [332, 359] on div "1 0 0 0 0 0 GSOL004591 [DATE]" at bounding box center [300, 363] width 224 height 18
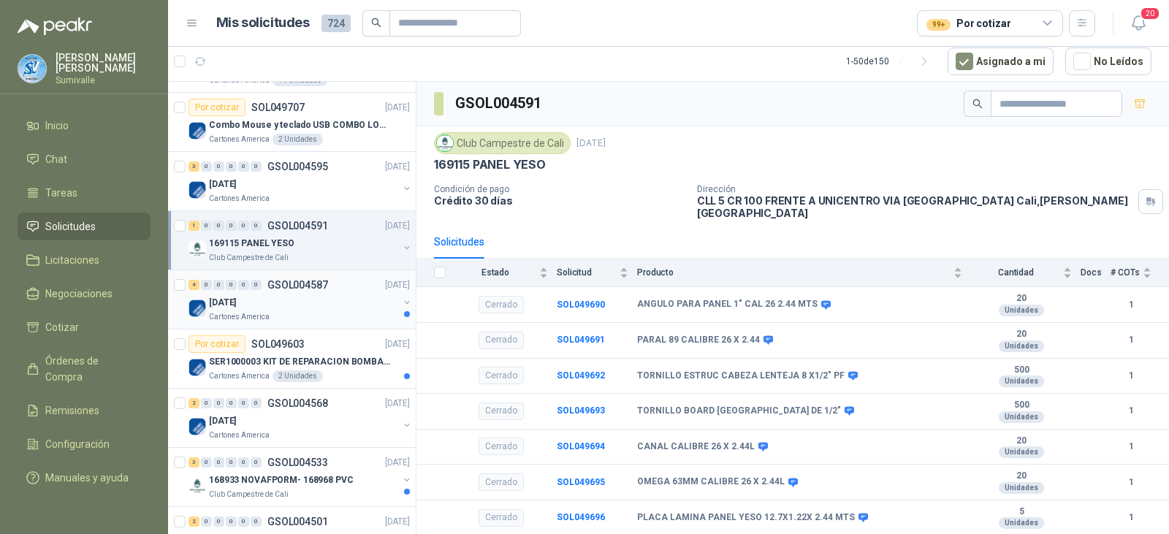
scroll to position [2484, 0]
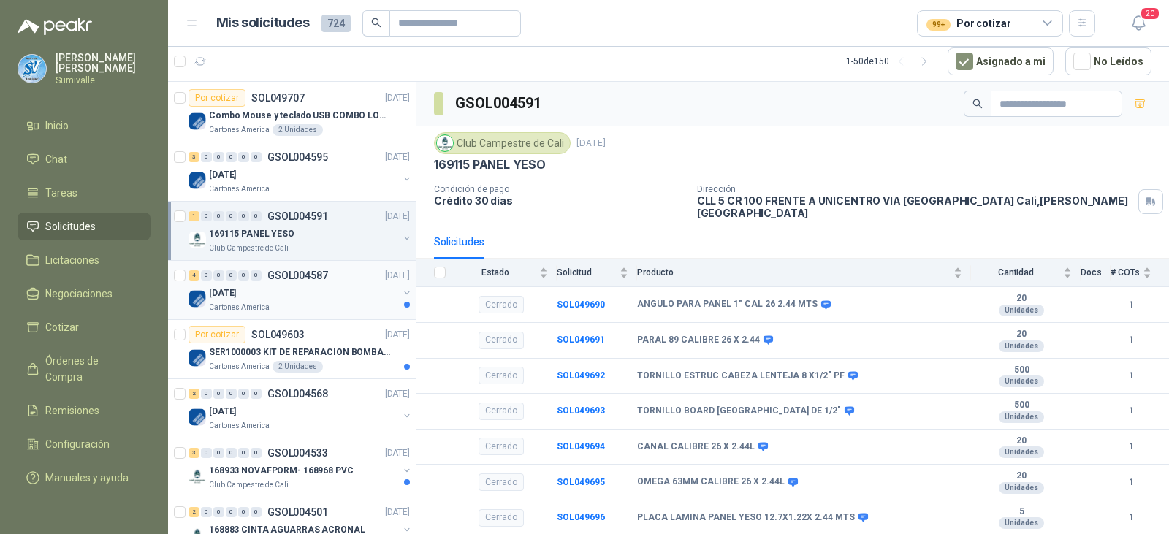
click at [335, 298] on div "[DATE]" at bounding box center [303, 293] width 189 height 18
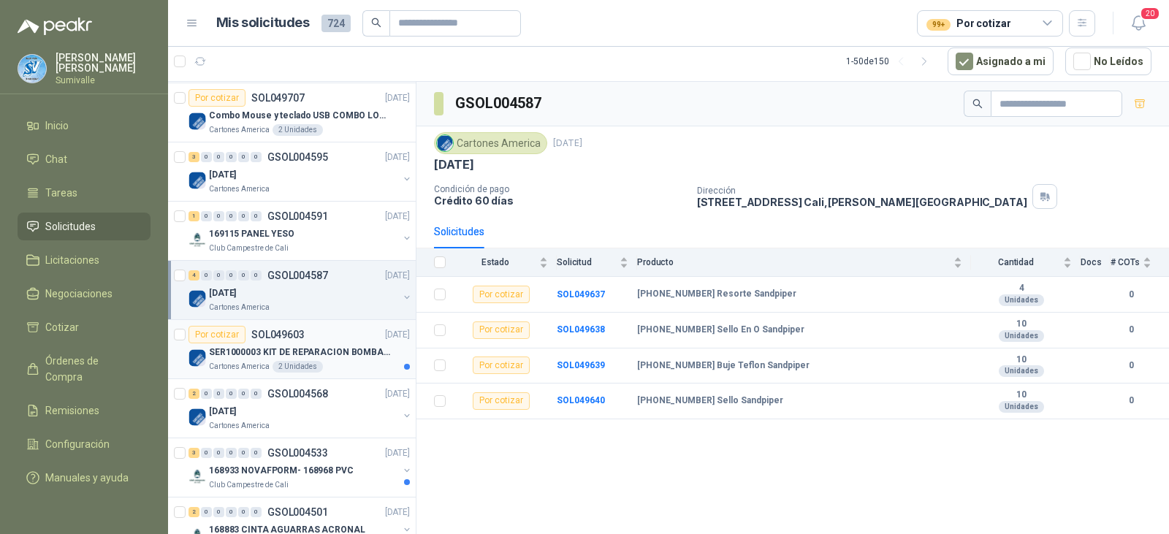
click at [349, 369] on div "Cartones America 2 Unidades" at bounding box center [309, 367] width 201 height 12
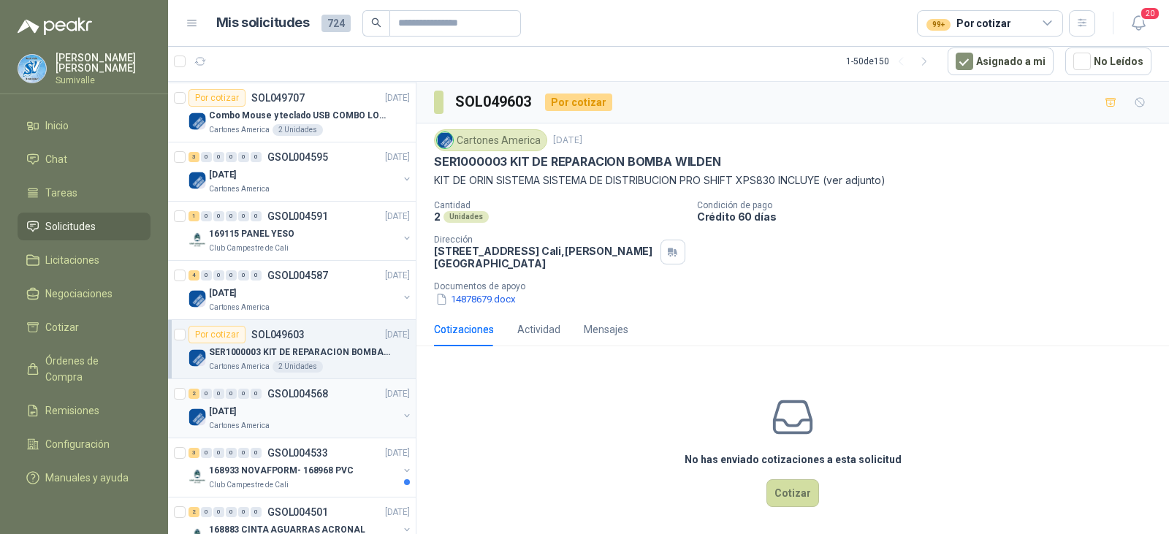
click at [333, 398] on div "2 0 0 0 0 0 GSOL004568 [DATE]" at bounding box center [300, 394] width 224 height 18
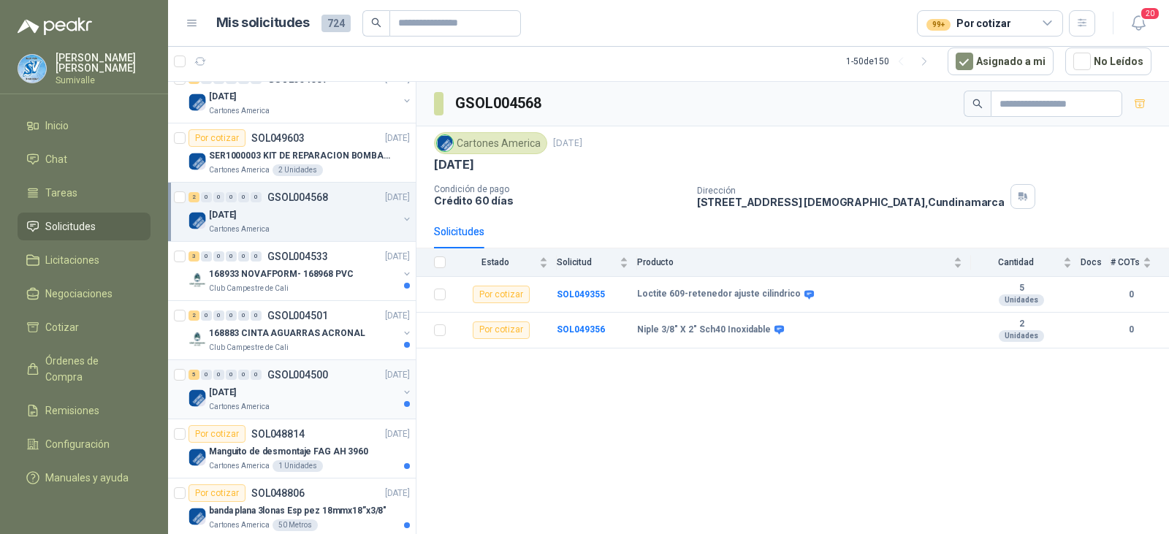
scroll to position [2716, 0]
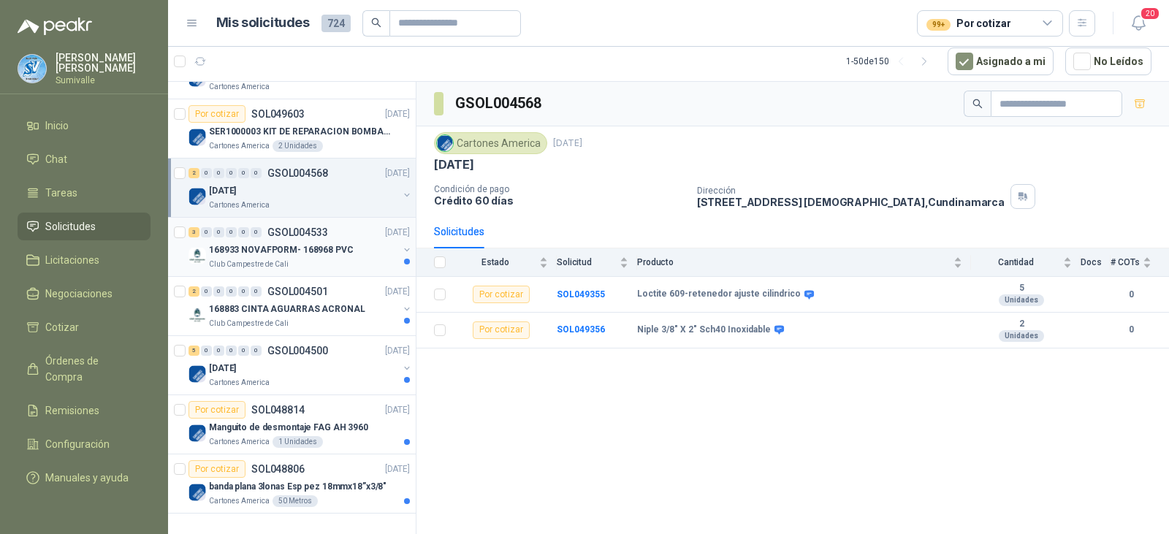
click at [310, 259] on div "Club Campestre de Cali" at bounding box center [303, 265] width 189 height 12
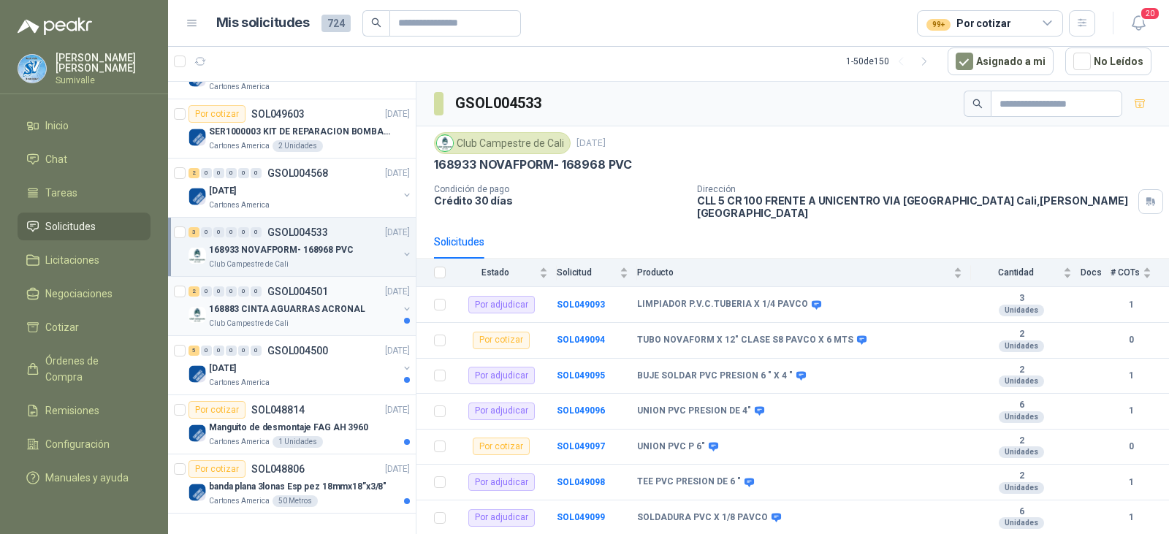
click at [313, 300] on div "168883 CINTA AGUARRAS ACRONAL" at bounding box center [303, 309] width 189 height 18
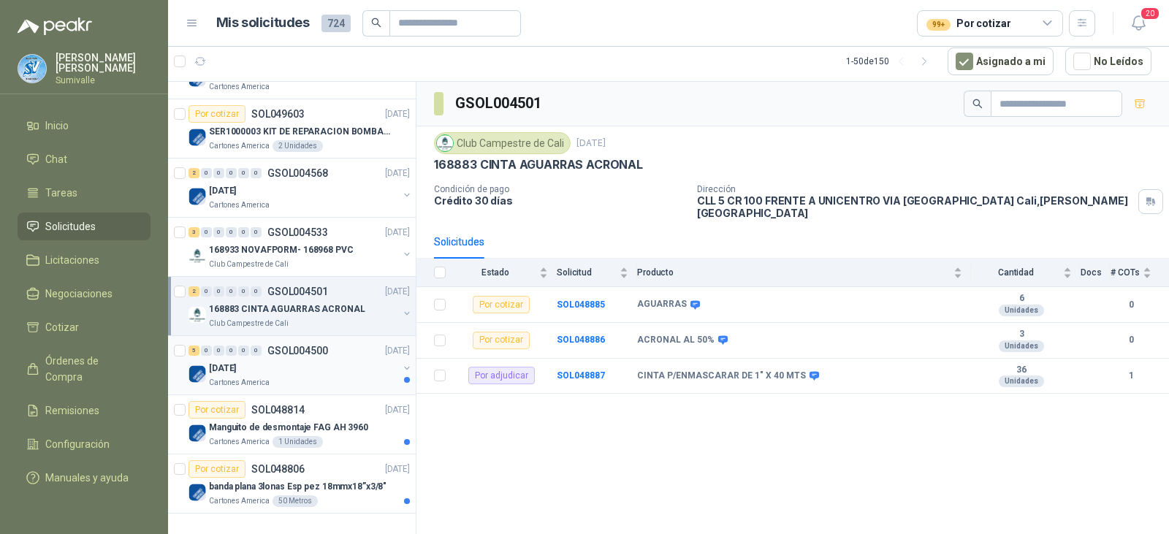
click at [326, 359] on div "[DATE]" at bounding box center [303, 368] width 189 height 18
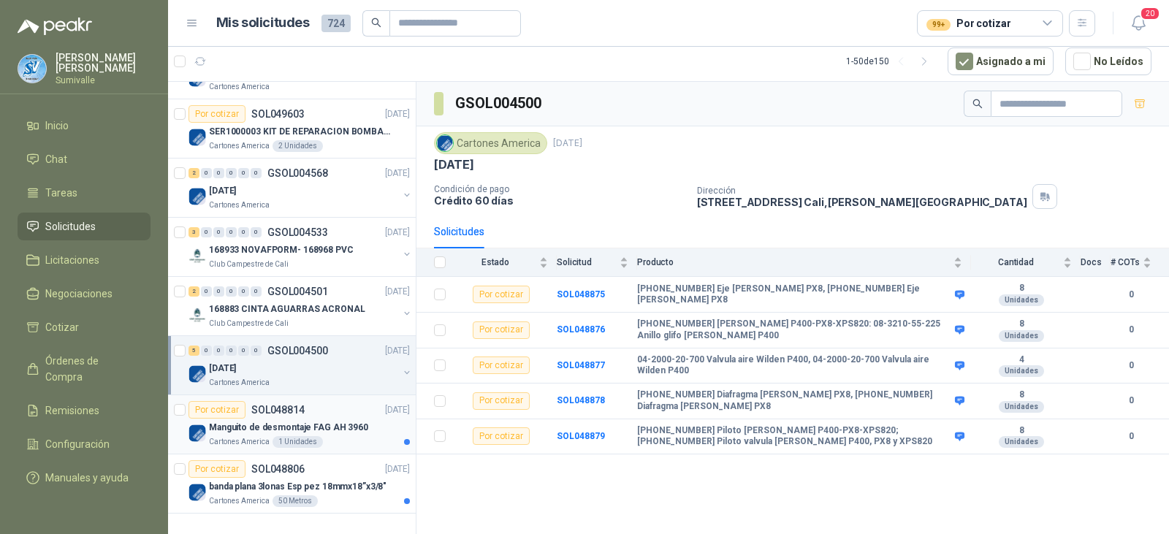
click at [305, 421] on p "Manguito de desmontaje FAG AH 3960" at bounding box center [288, 428] width 159 height 14
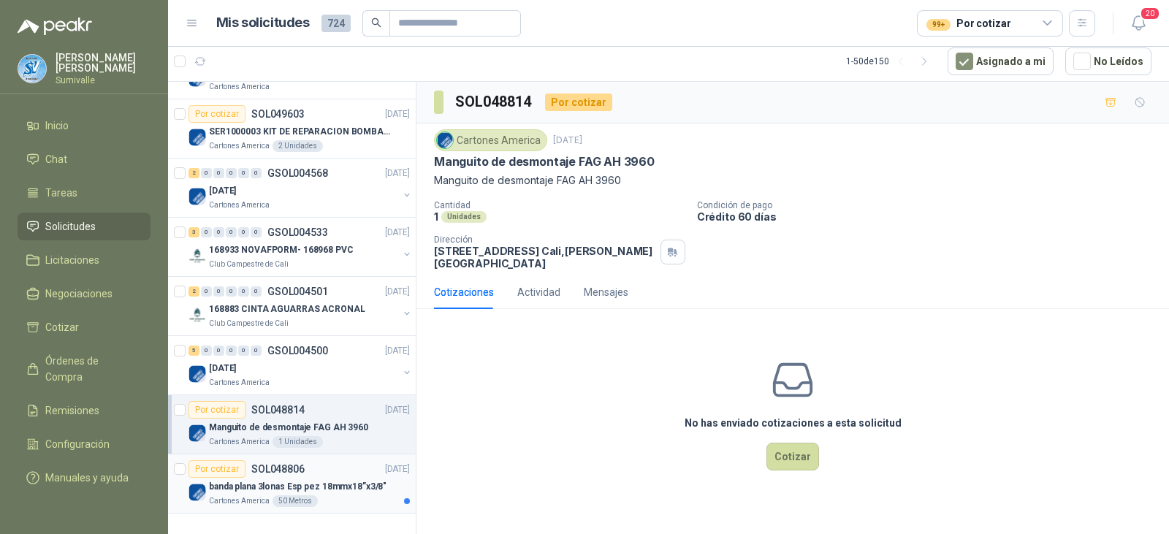
click at [273, 478] on div "banda plana 3lonas Esp pez 18mmx18”x3/8"" at bounding box center [309, 487] width 201 height 18
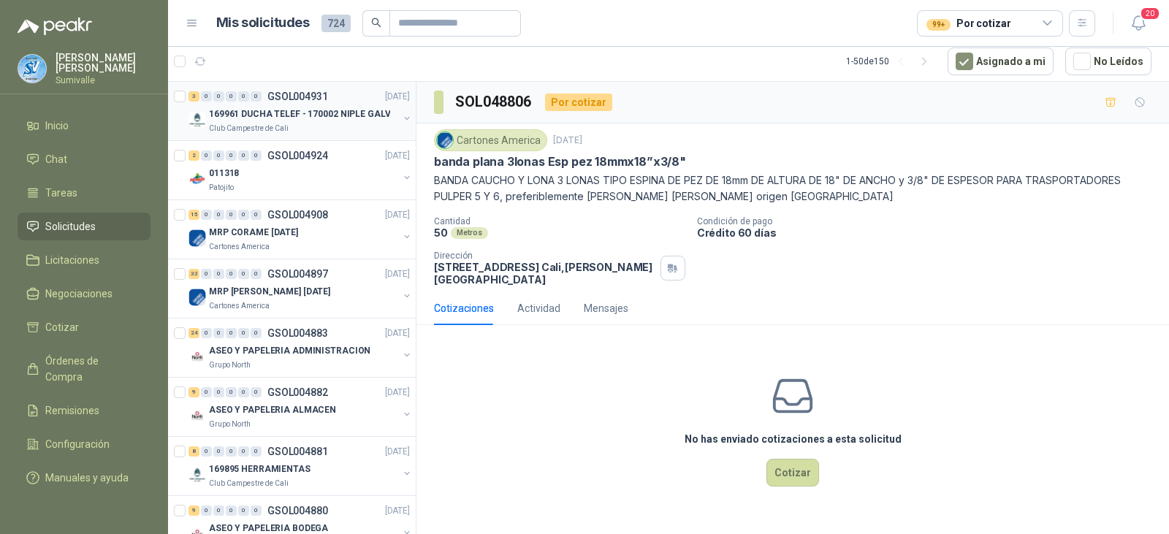
click at [315, 128] on div "Club Campestre de Cali" at bounding box center [303, 129] width 189 height 12
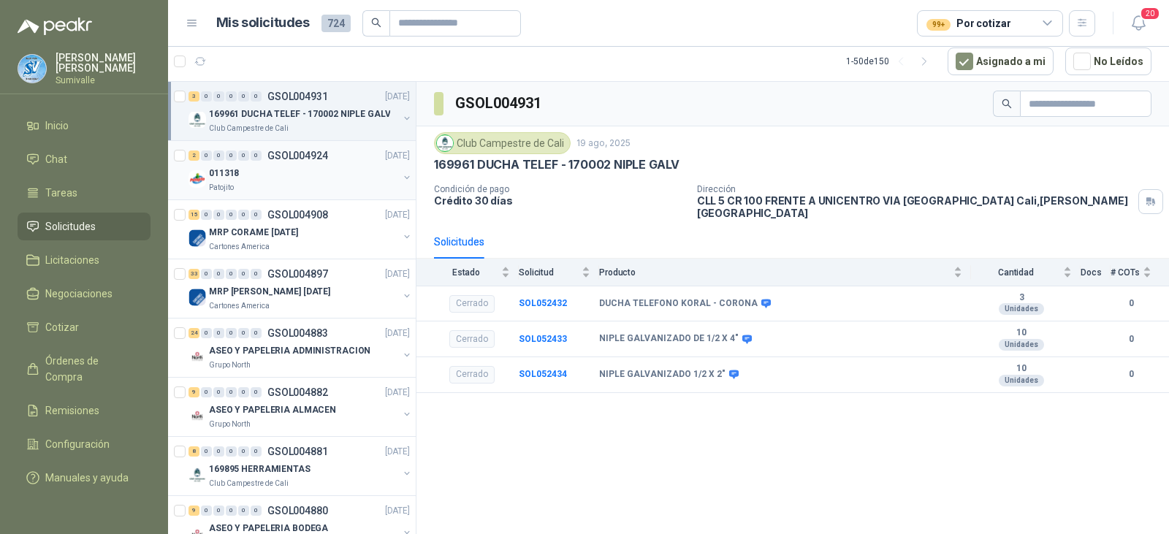
click at [286, 188] on div "Patojito" at bounding box center [303, 188] width 189 height 12
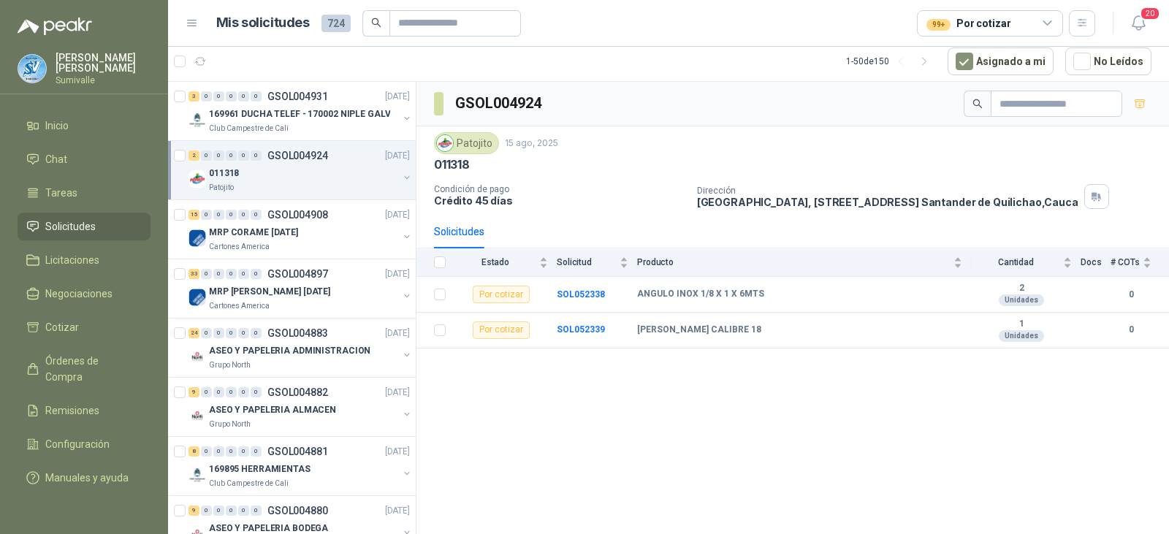
click at [1020, 31] on div "99+ Por cotizar" at bounding box center [990, 23] width 146 height 26
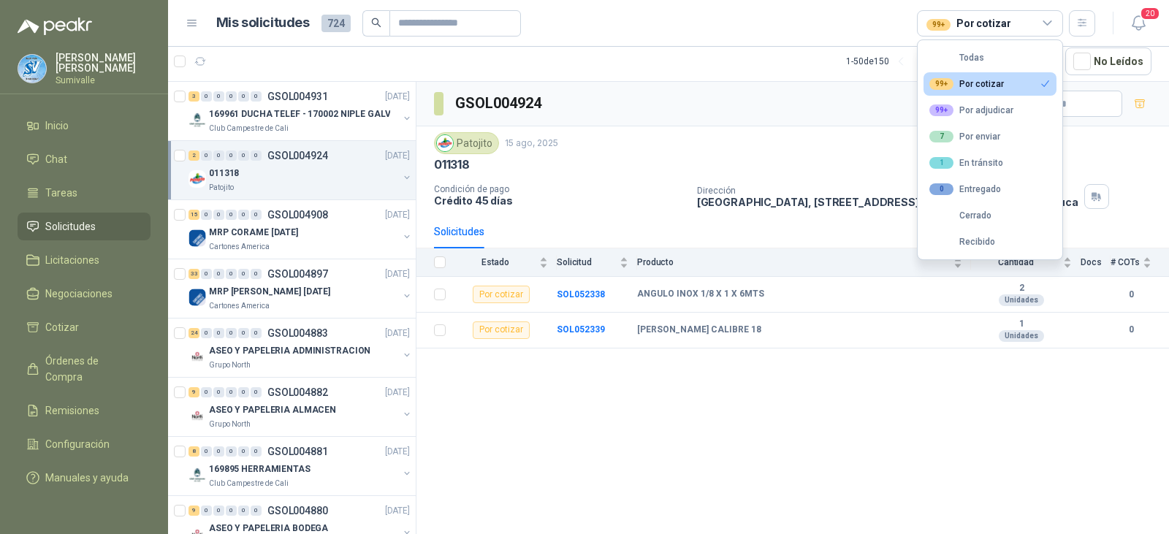
click at [989, 72] on button "99+ Por cotizar" at bounding box center [989, 83] width 133 height 23
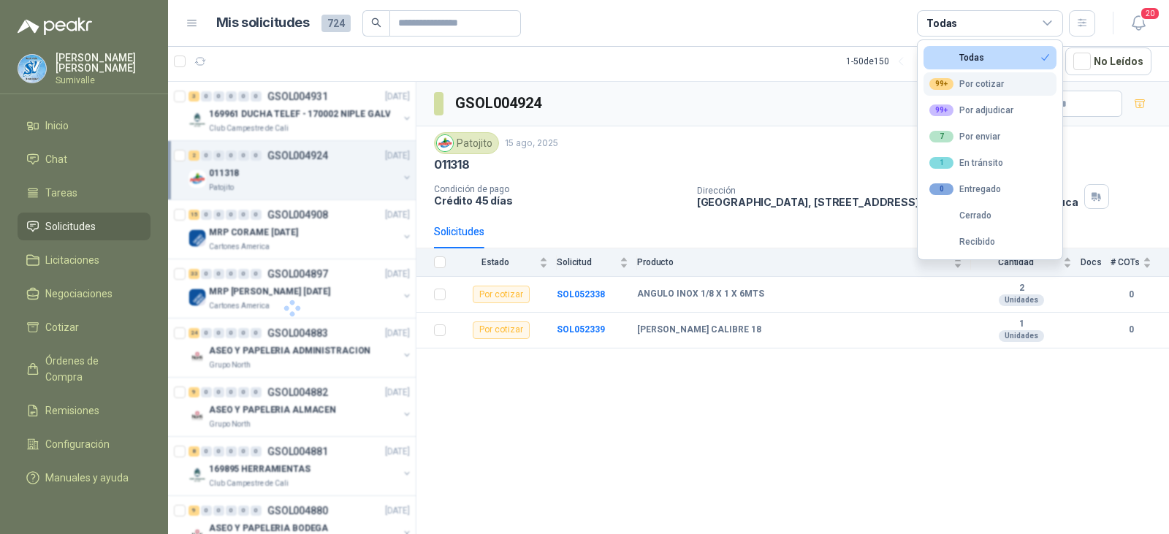
click at [989, 84] on div "99+ Por cotizar" at bounding box center [966, 84] width 75 height 12
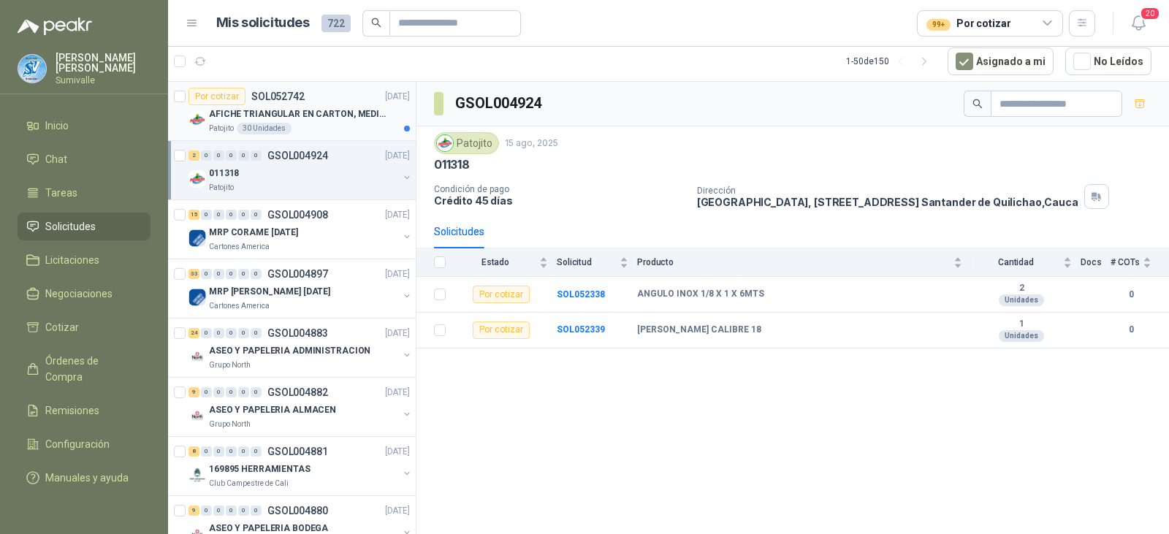
click at [302, 101] on p "SOL052742" at bounding box center [277, 96] width 53 height 10
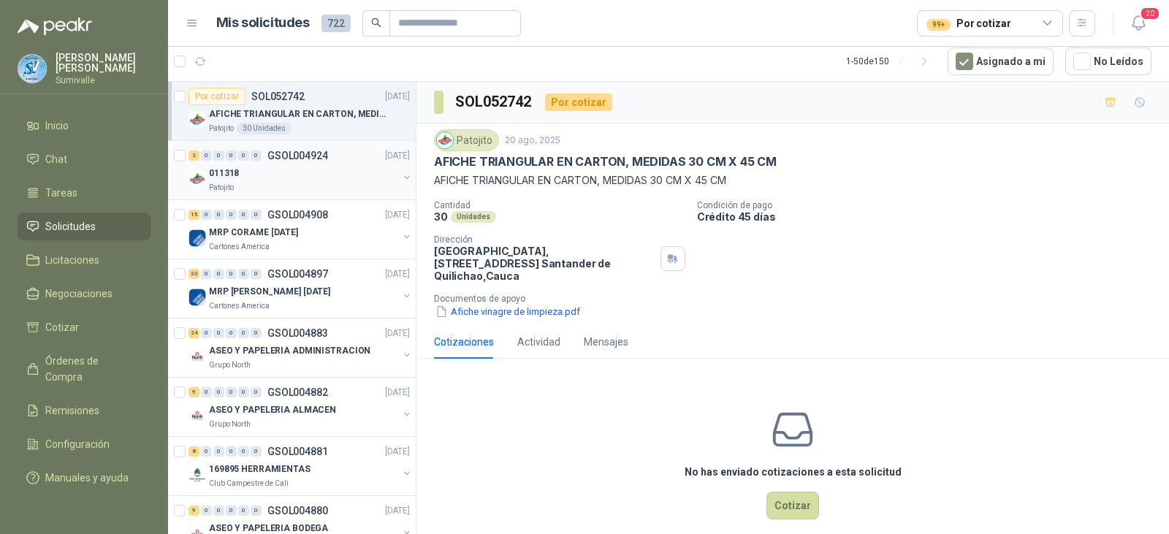
click at [302, 171] on div "011318" at bounding box center [303, 173] width 189 height 18
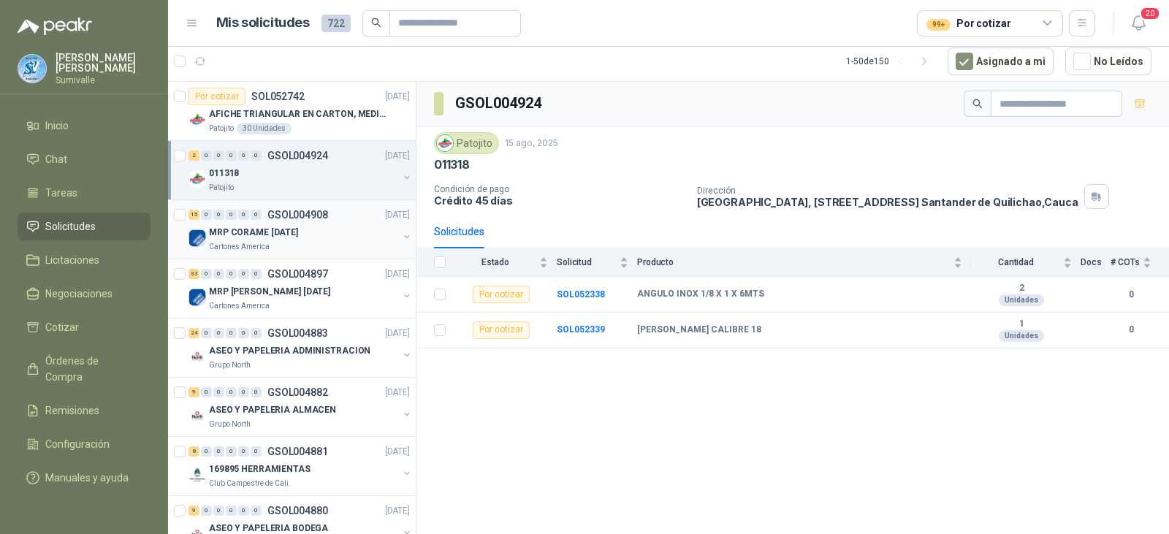
click at [318, 222] on div "15 0 0 0 0 0 GSOL004908 [DATE]" at bounding box center [300, 215] width 224 height 18
